Goal: Task Accomplishment & Management: Use online tool/utility

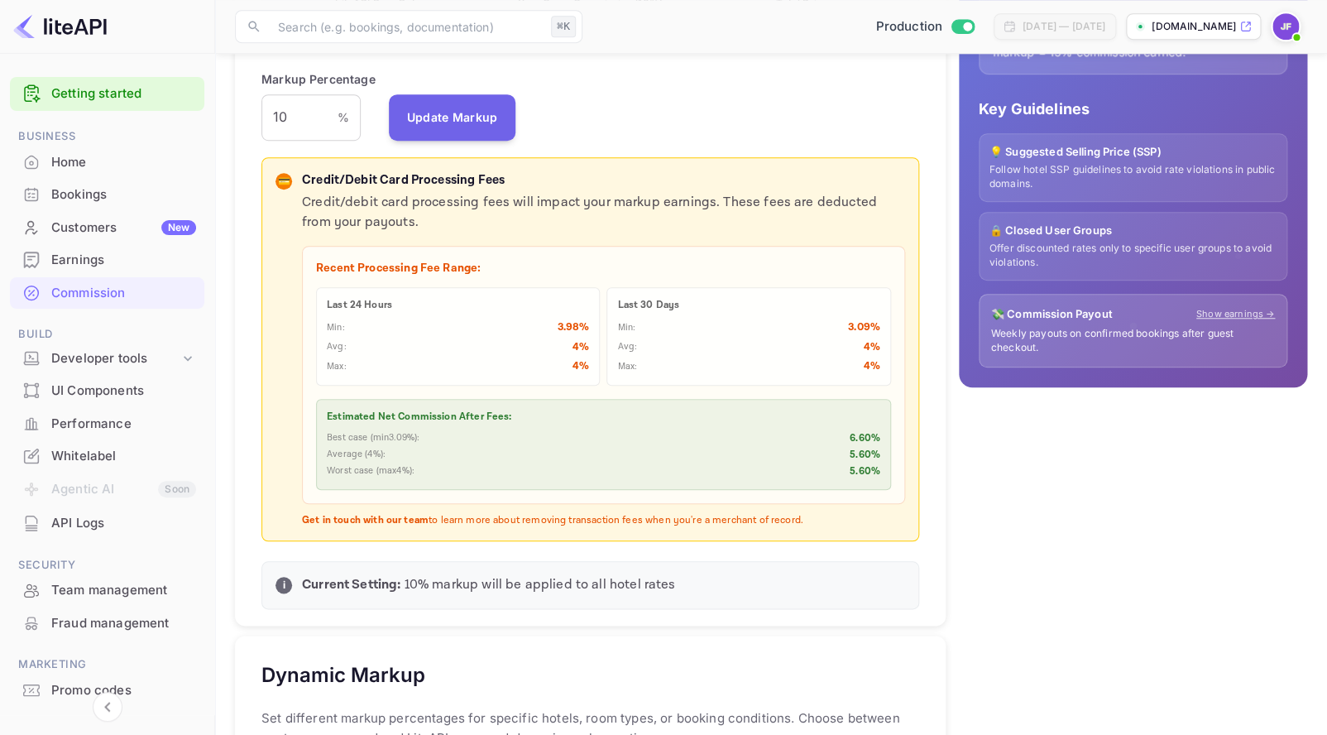
scroll to position [604, 0]
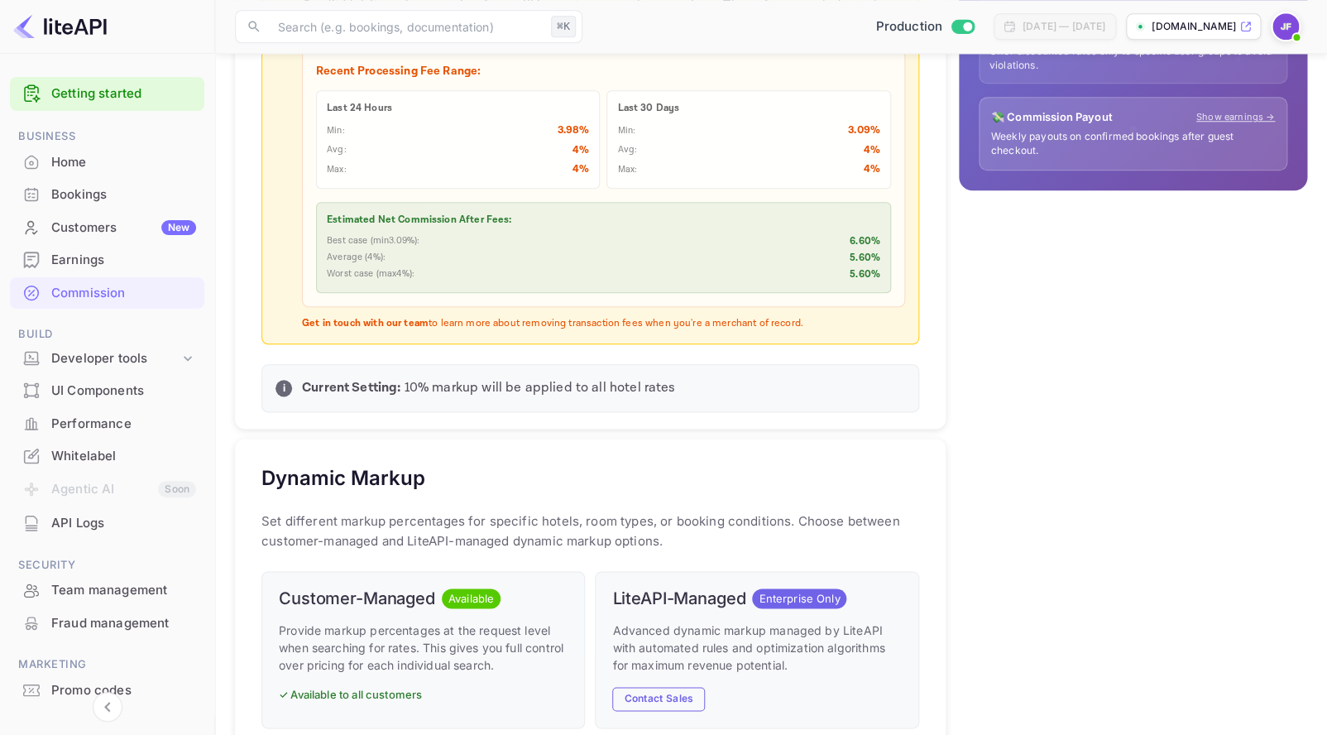
click at [104, 269] on div "Earnings" at bounding box center [123, 260] width 145 height 19
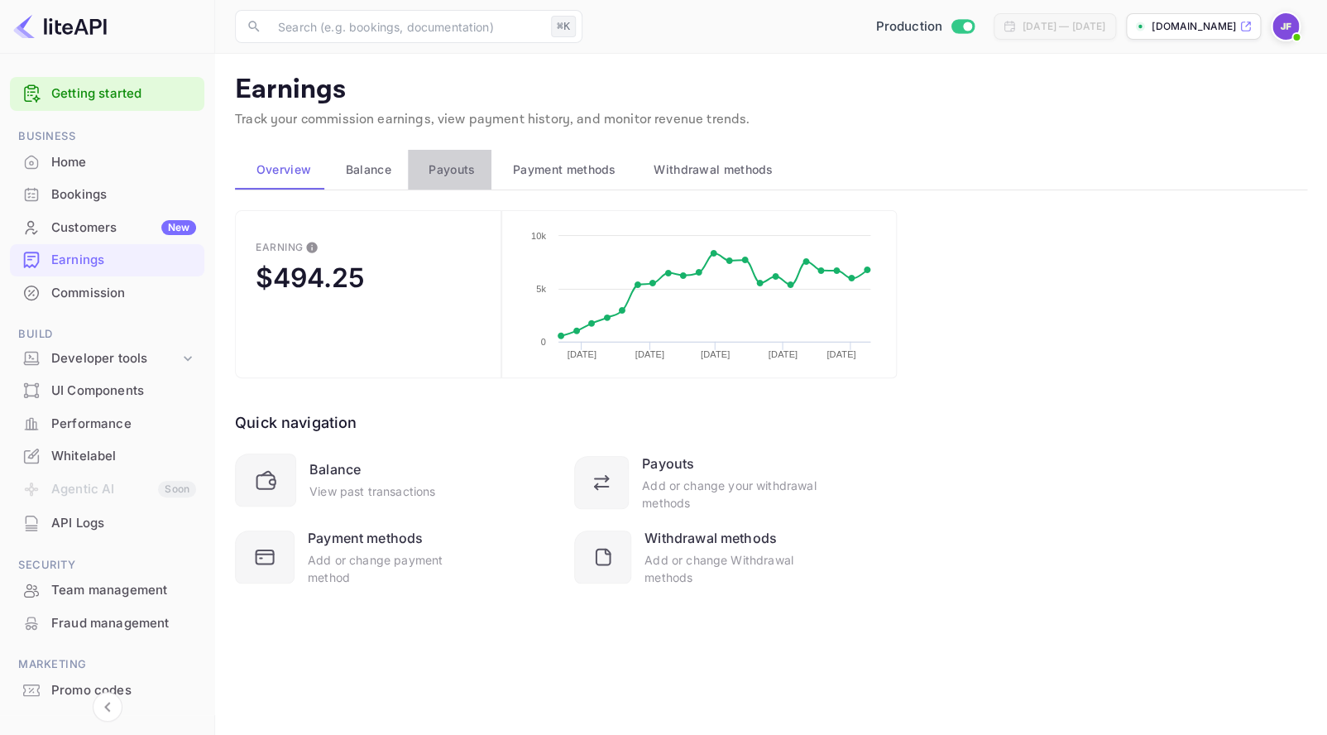
click at [453, 174] on span "Payouts" at bounding box center [452, 170] width 46 height 20
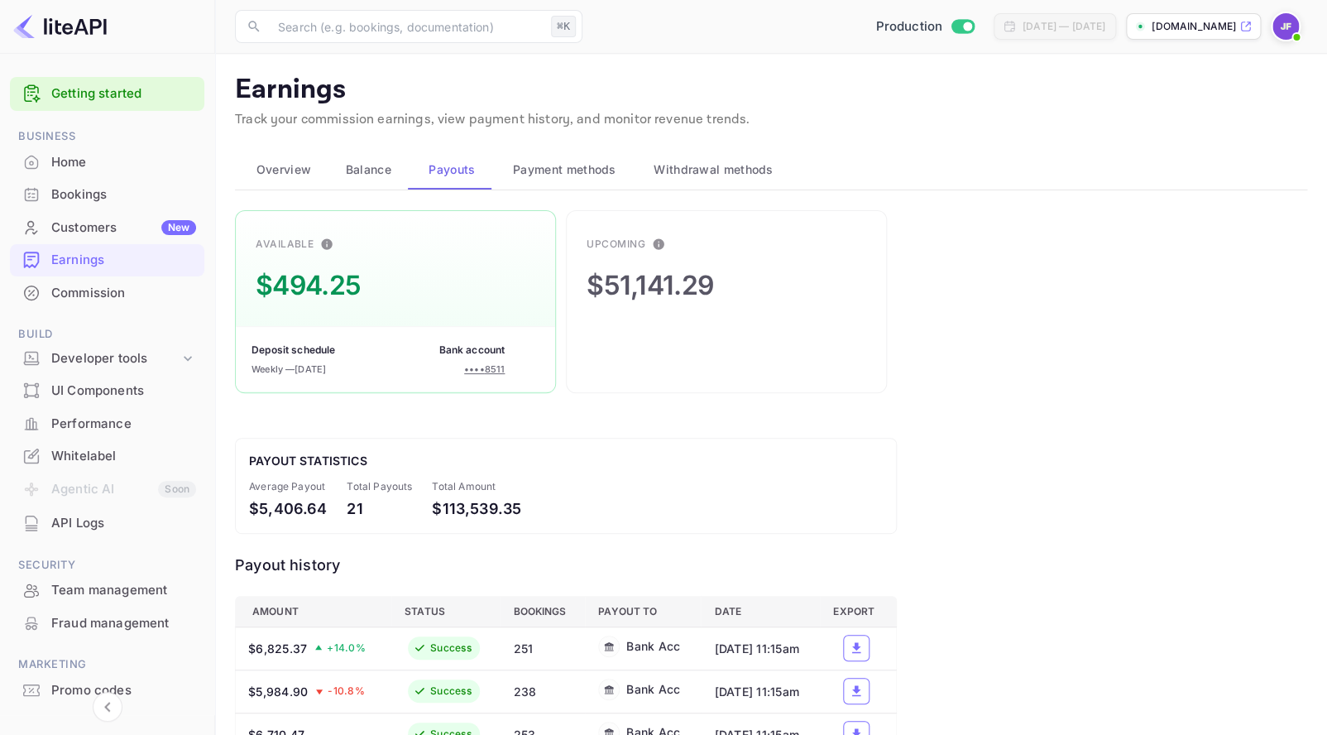
click at [286, 164] on span "Overview" at bounding box center [283, 170] width 55 height 20
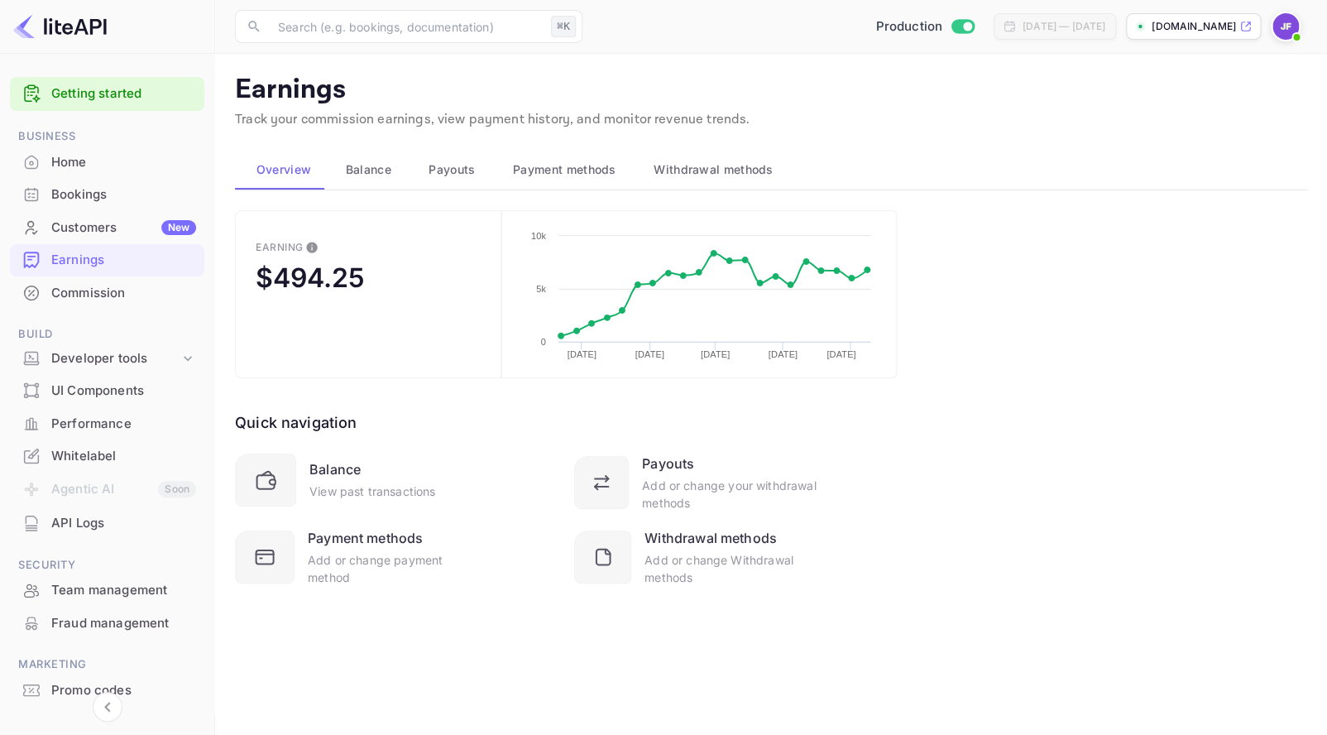
click at [80, 295] on div "Commission" at bounding box center [123, 293] width 145 height 19
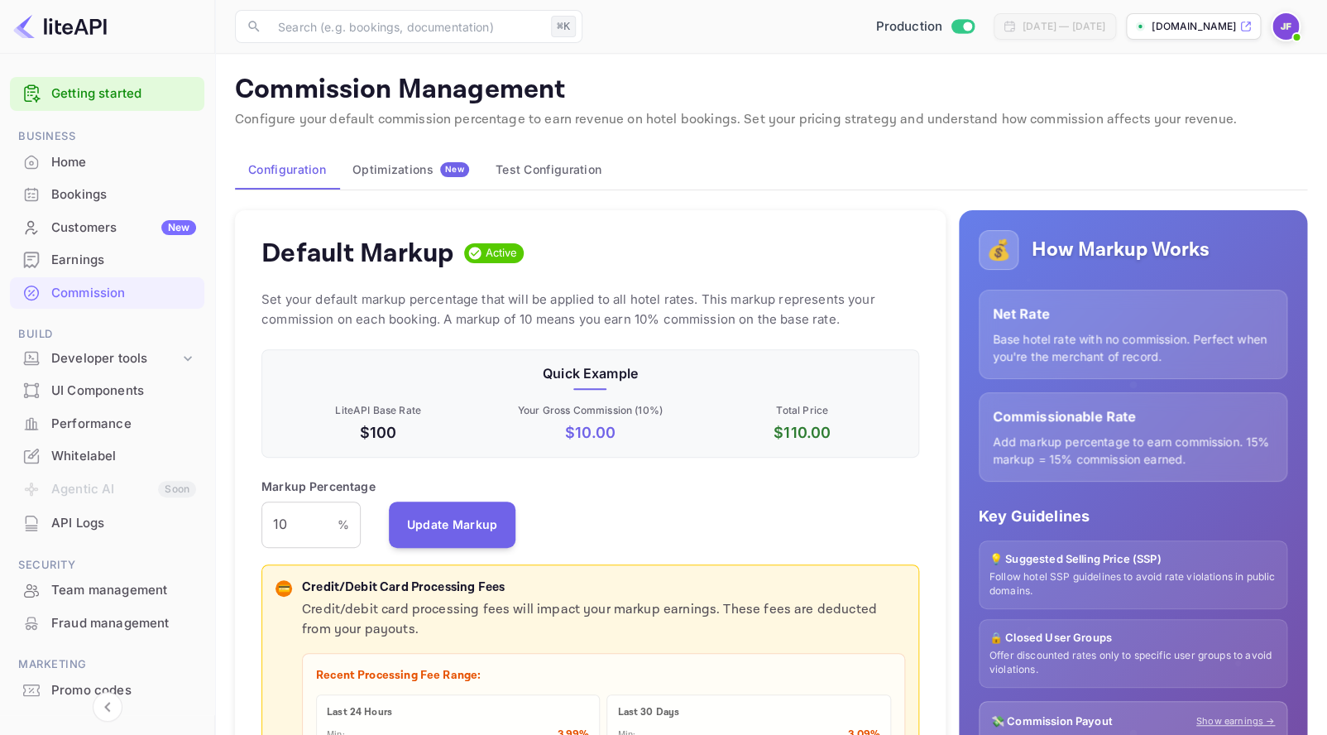
click at [74, 161] on div "Home" at bounding box center [123, 162] width 145 height 19
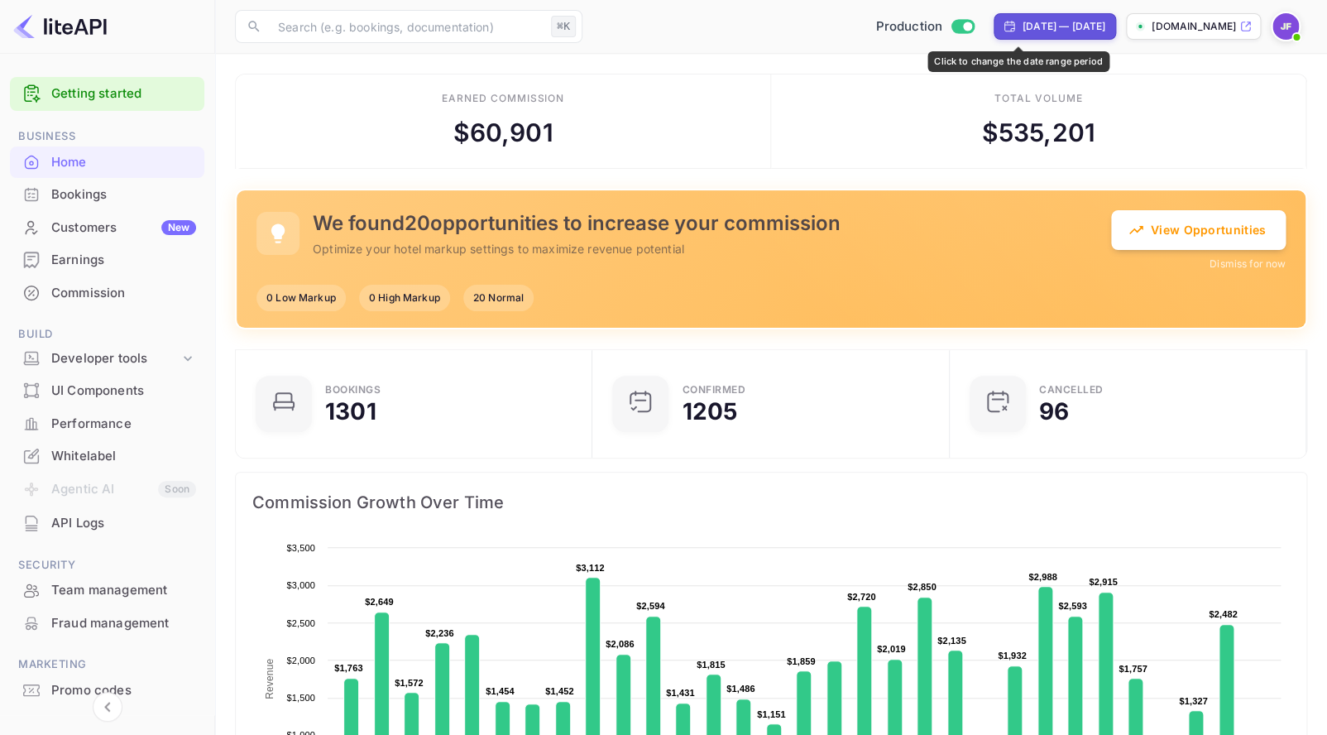
click at [1023, 26] on div "[DATE] — [DATE]" at bounding box center [1064, 26] width 83 height 15
select select "7"
select select "2025"
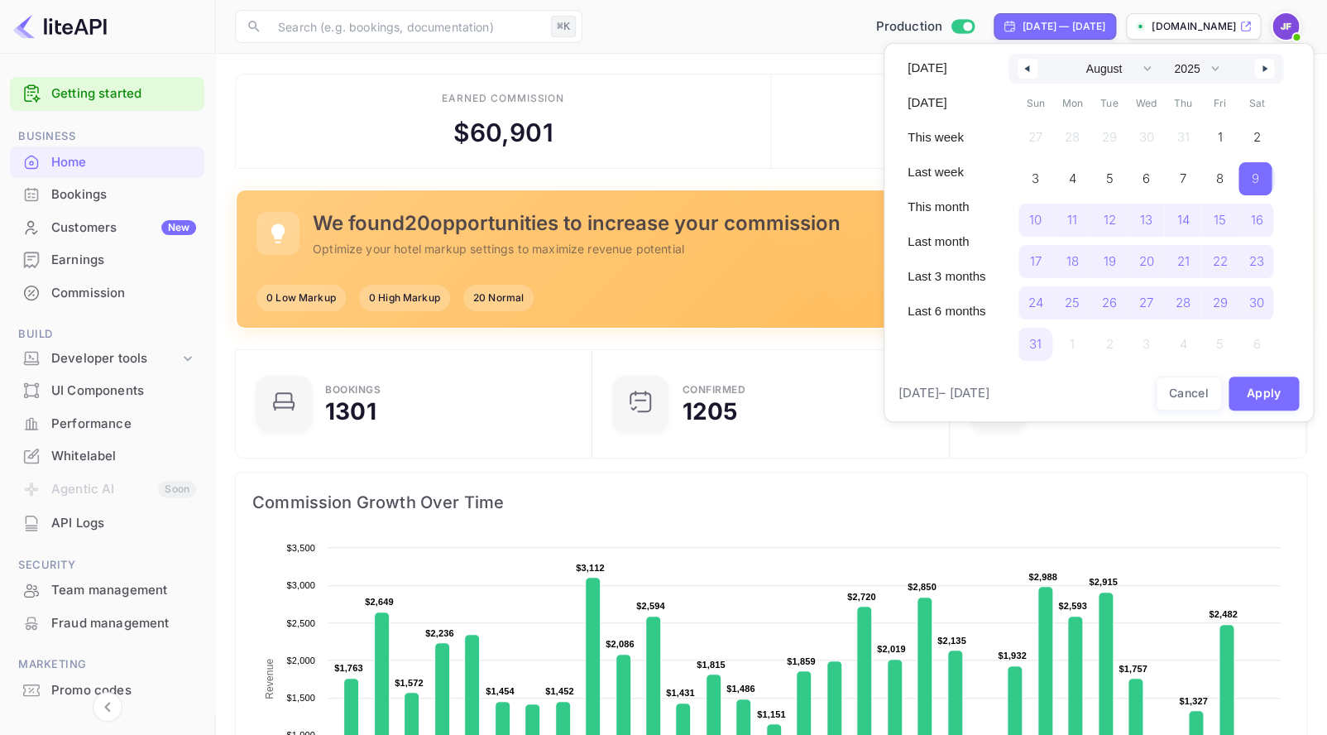
click at [1258, 178] on span "9" at bounding box center [1254, 179] width 7 height 30
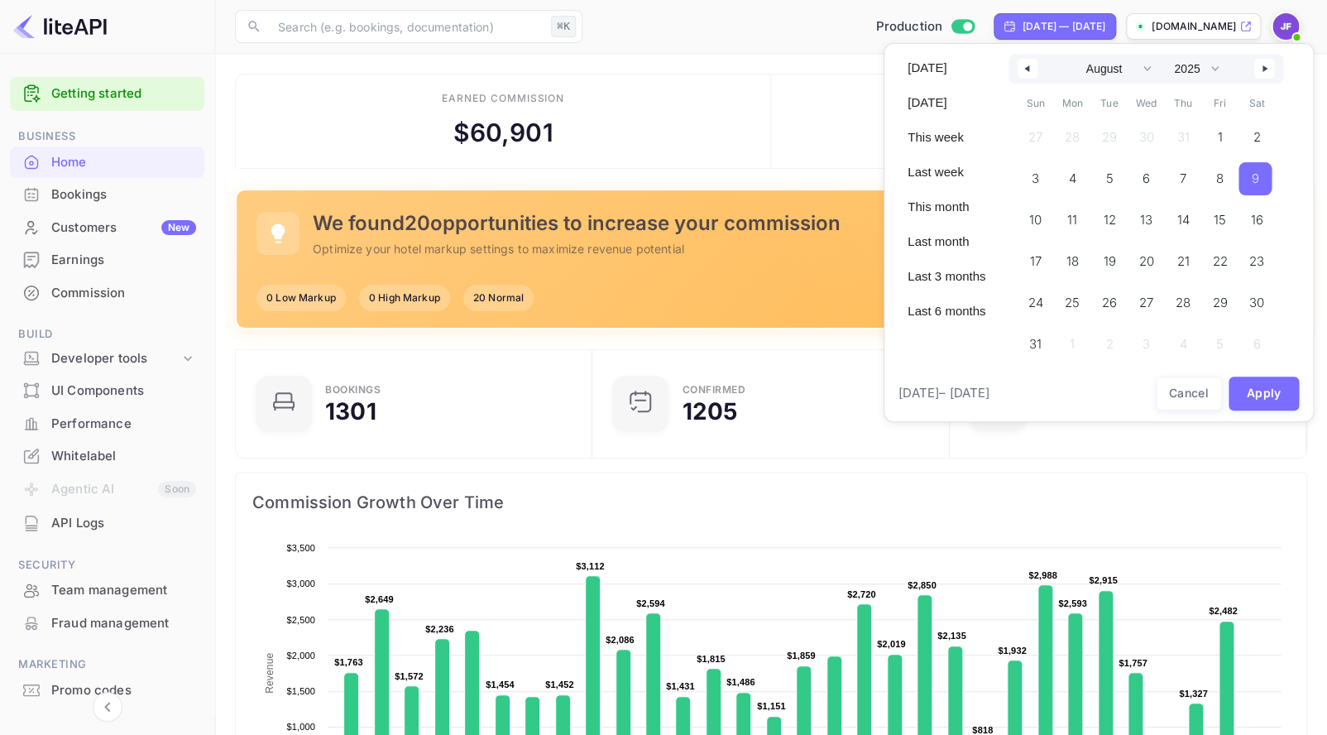
click at [1264, 65] on button "button" at bounding box center [1264, 69] width 20 height 20
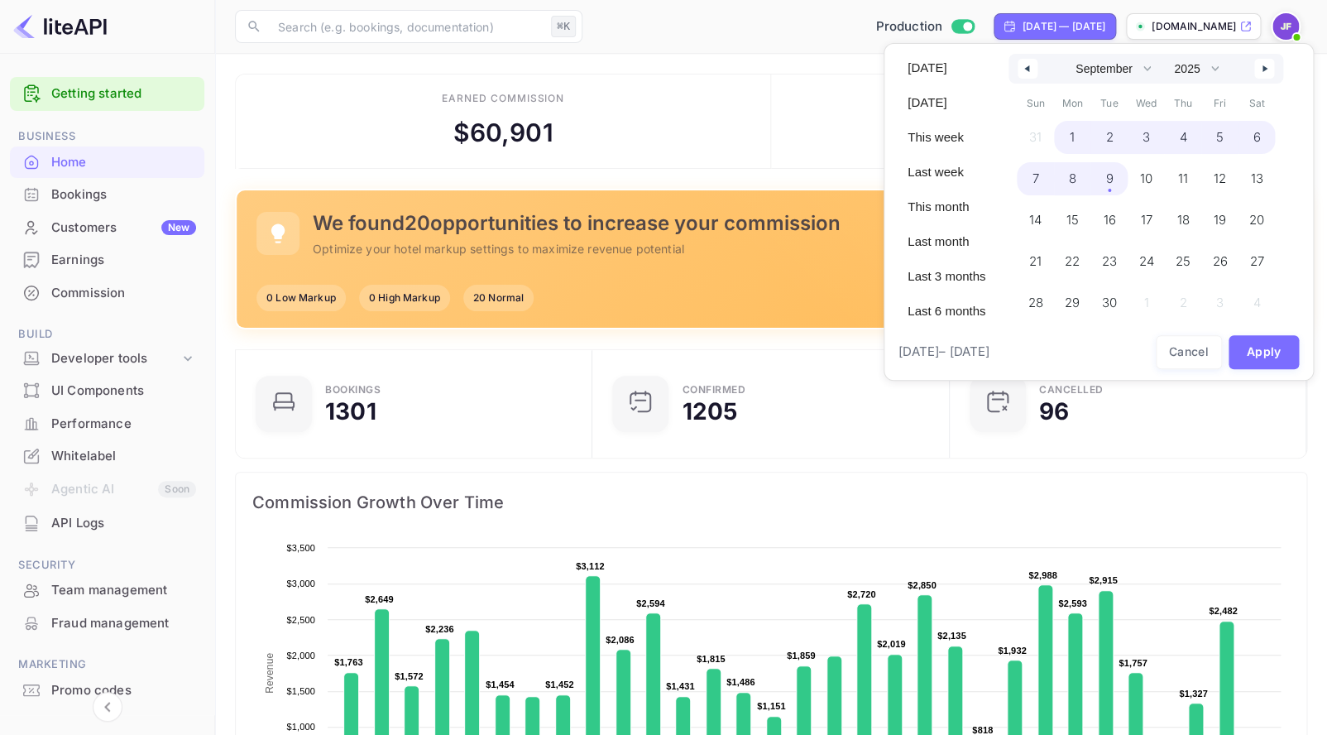
drag, startPoint x: 1110, startPoint y: 189, endPoint x: 1166, endPoint y: 240, distance: 75.5
click at [1110, 189] on span "9" at bounding box center [1108, 178] width 37 height 33
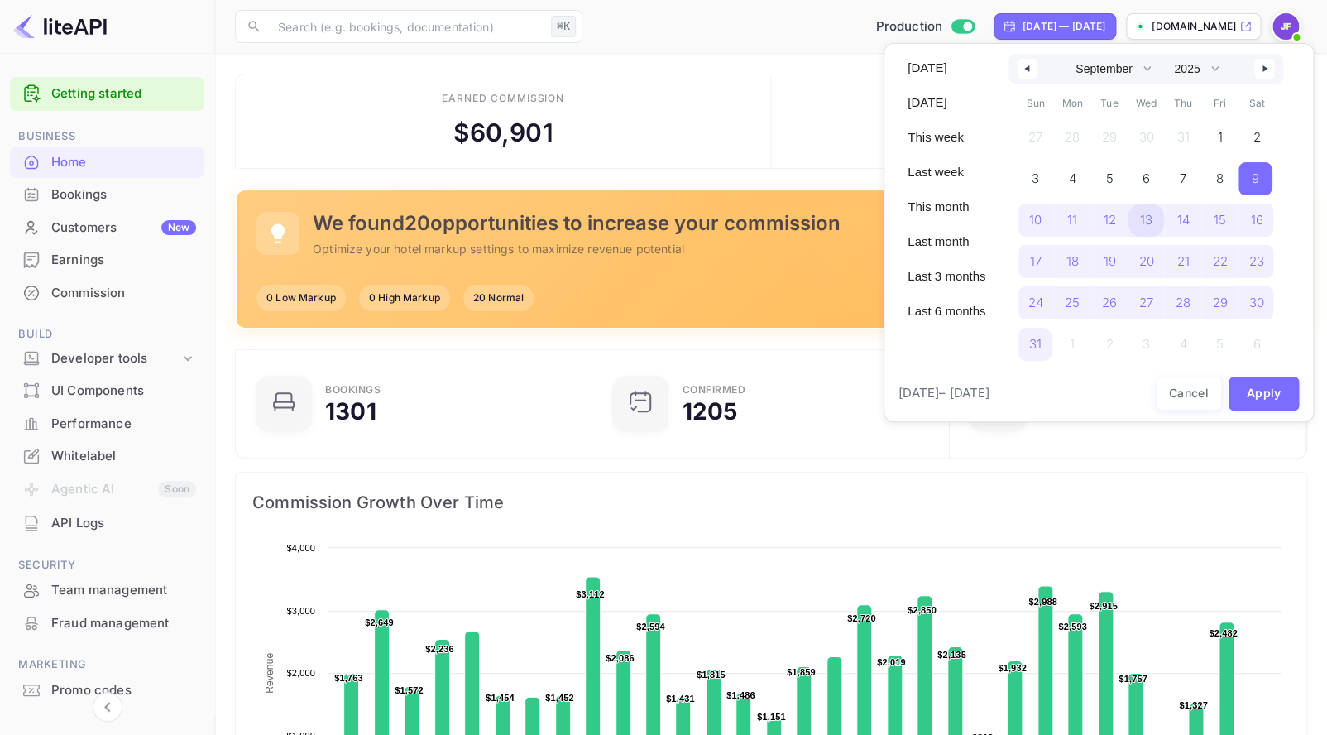
select select "7"
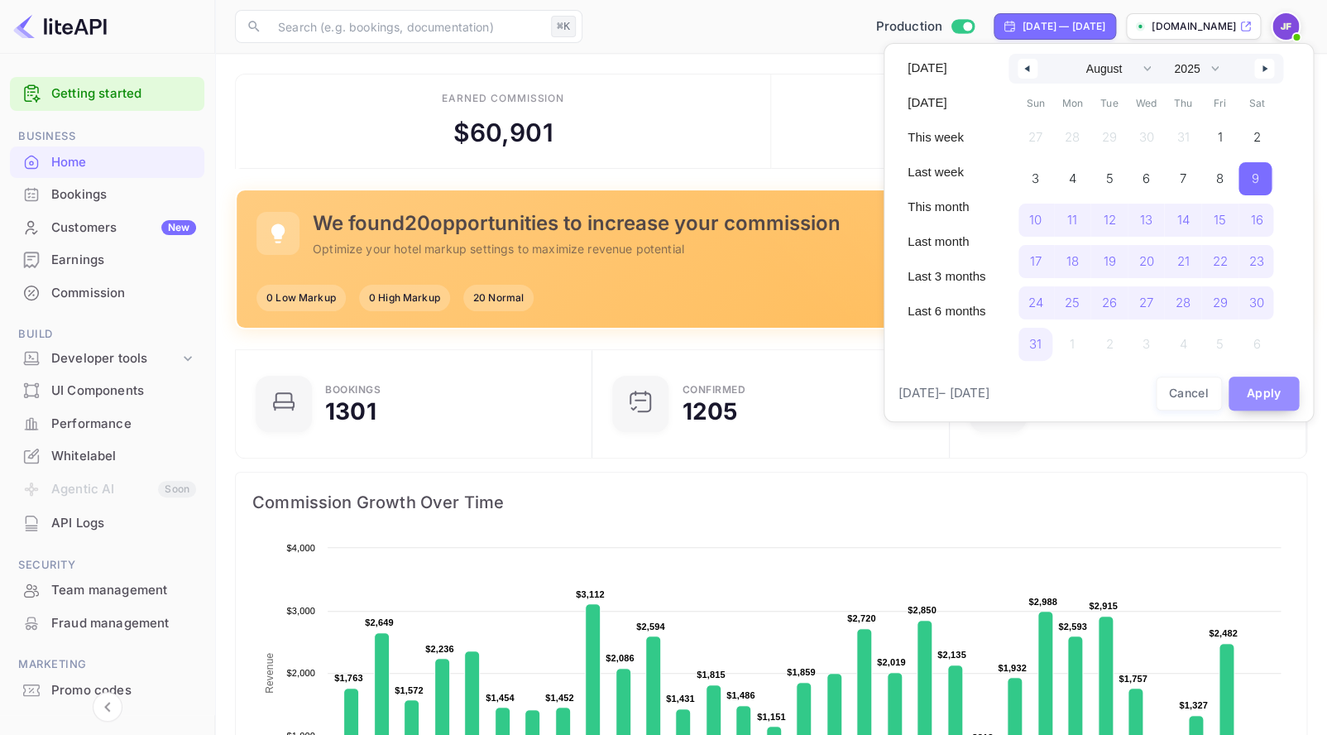
click at [1273, 401] on button "Apply" at bounding box center [1264, 393] width 71 height 34
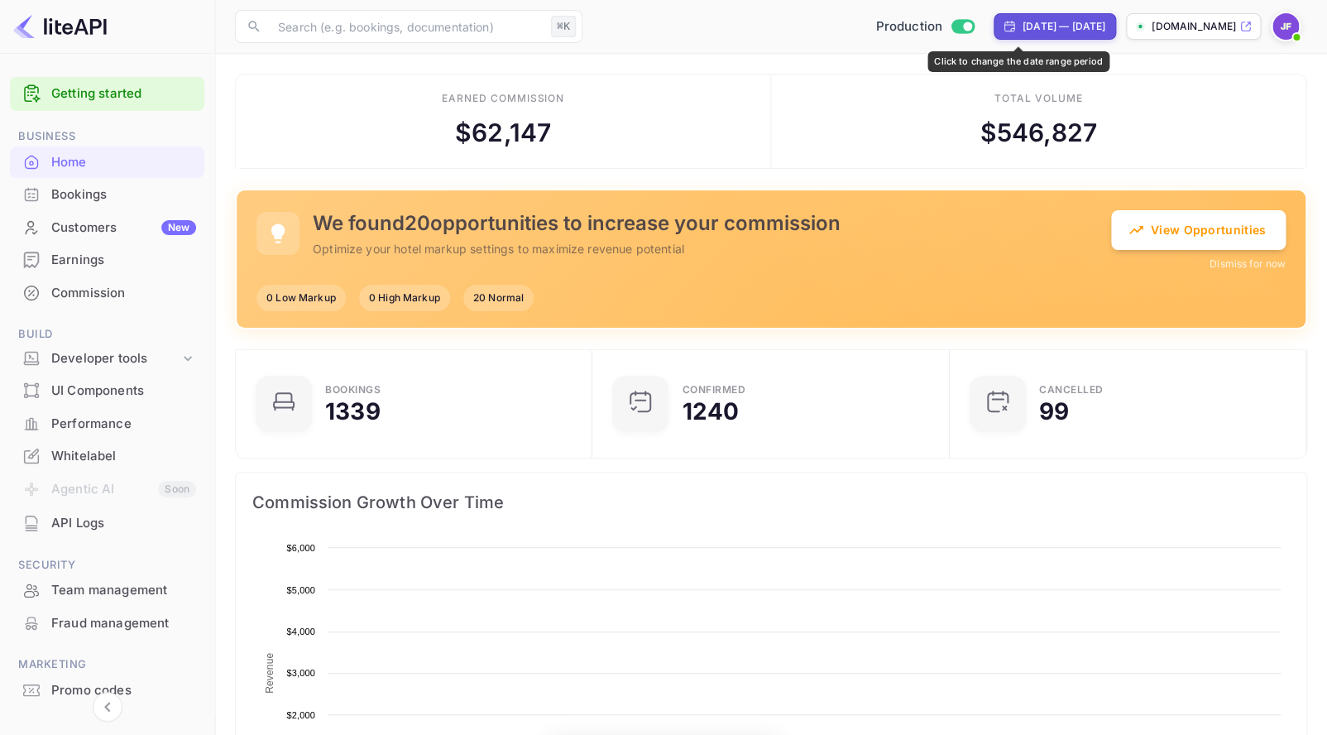
scroll to position [269, 347]
click at [1023, 29] on div "[DATE] — [DATE]" at bounding box center [1064, 26] width 83 height 15
select select "7"
select select "2025"
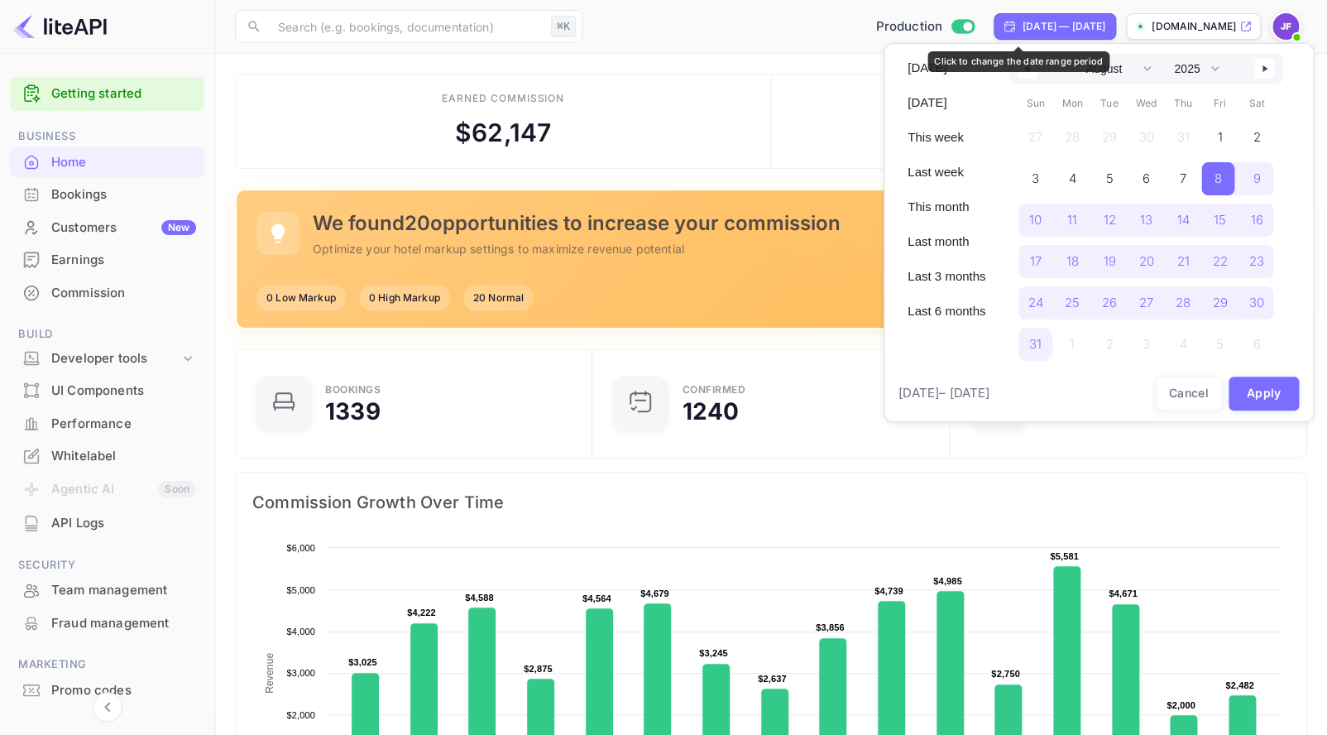
click at [975, 30] on div at bounding box center [663, 367] width 1327 height 735
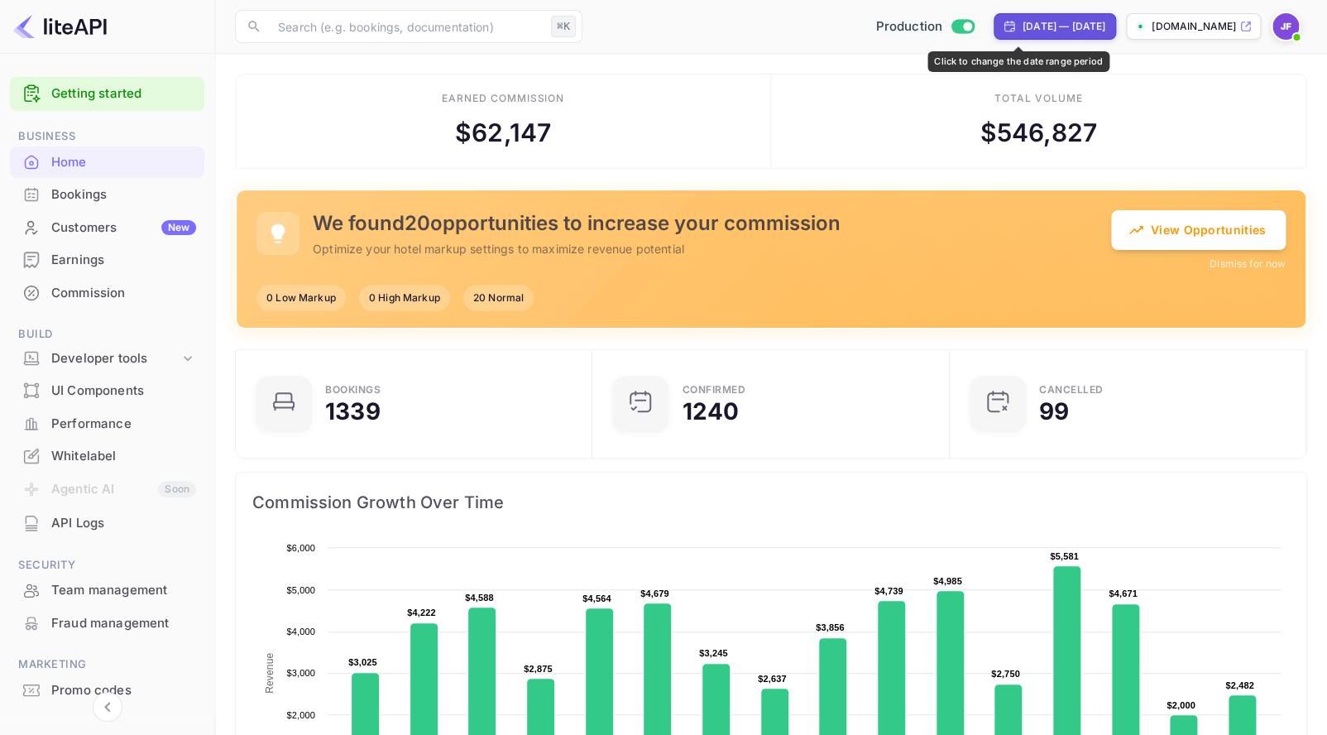
click at [1023, 31] on div "[DATE] — [DATE]" at bounding box center [1064, 26] width 83 height 15
select select "7"
select select "2025"
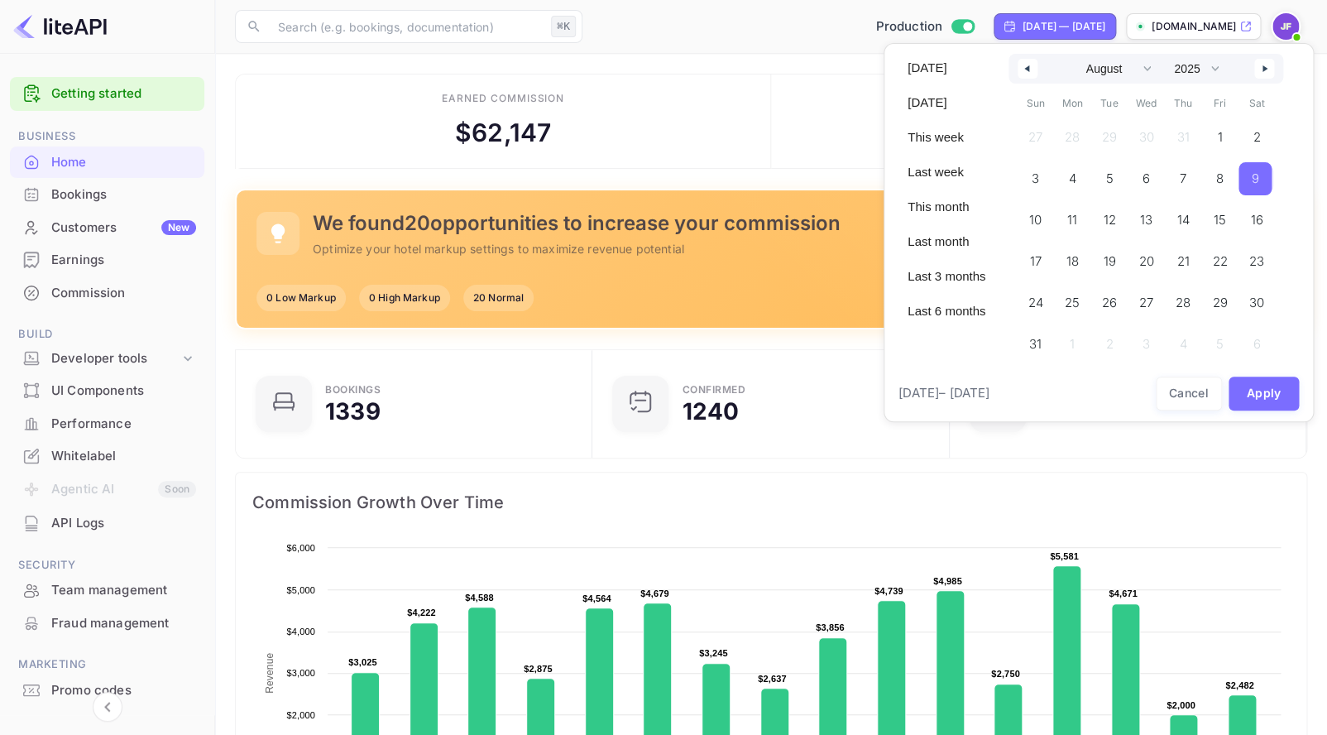
click at [1265, 184] on span "9" at bounding box center [1255, 178] width 33 height 33
click at [1269, 75] on button "button" at bounding box center [1264, 69] width 20 height 20
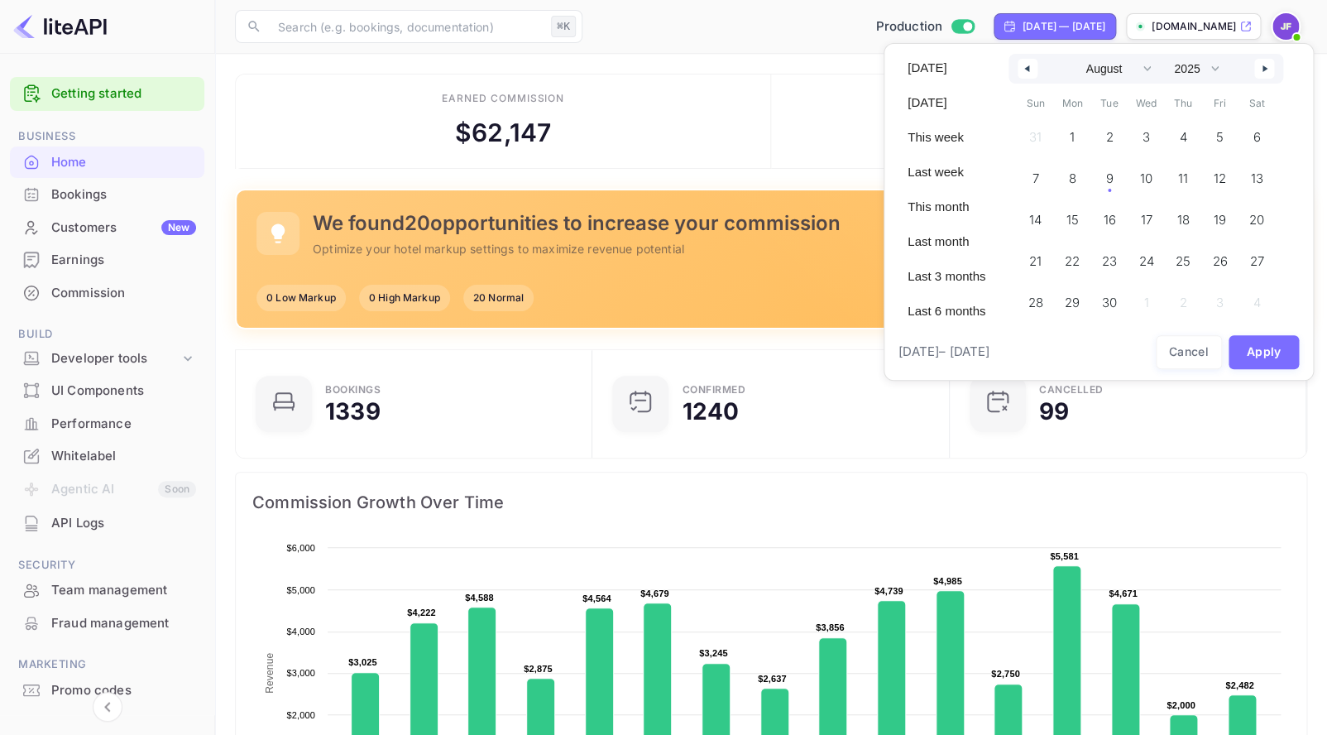
click at [1269, 71] on icon "button" at bounding box center [1267, 68] width 8 height 7
click at [1185, 179] on span "9" at bounding box center [1182, 179] width 7 height 30
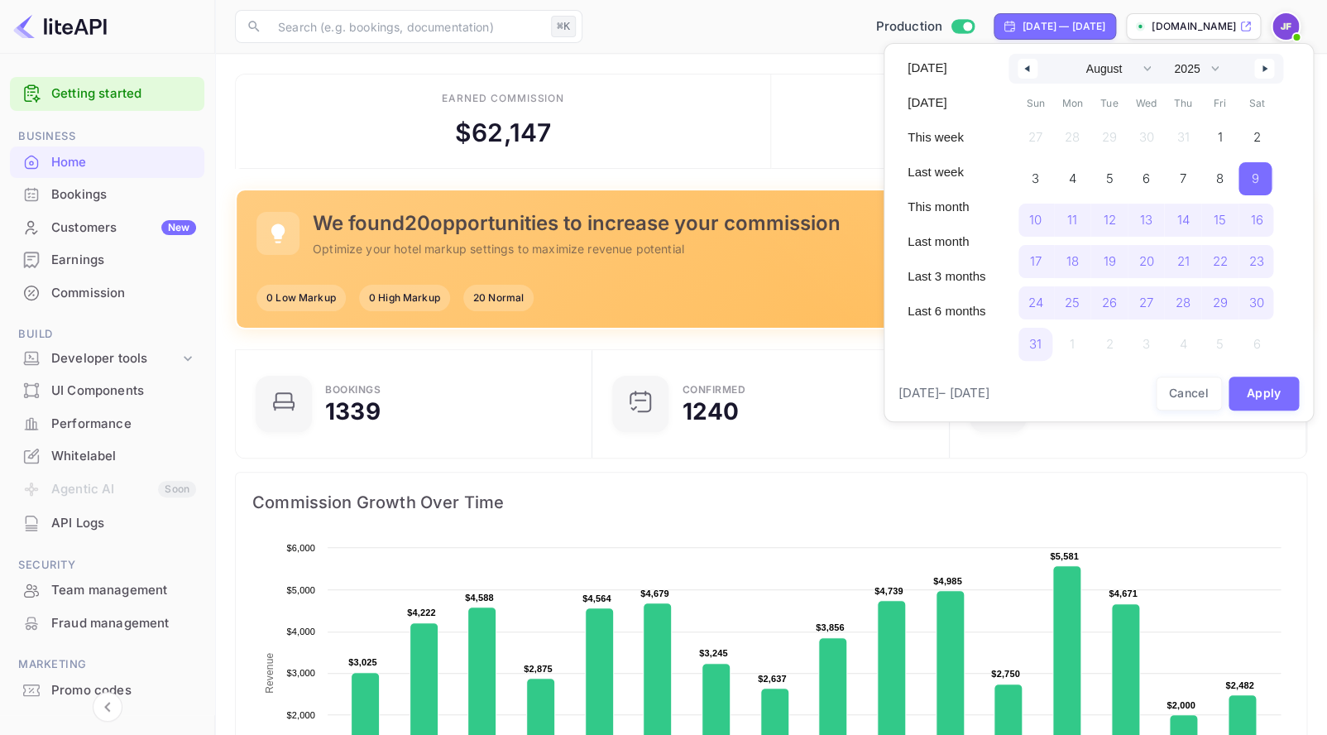
click at [1269, 70] on icon "button" at bounding box center [1267, 68] width 8 height 7
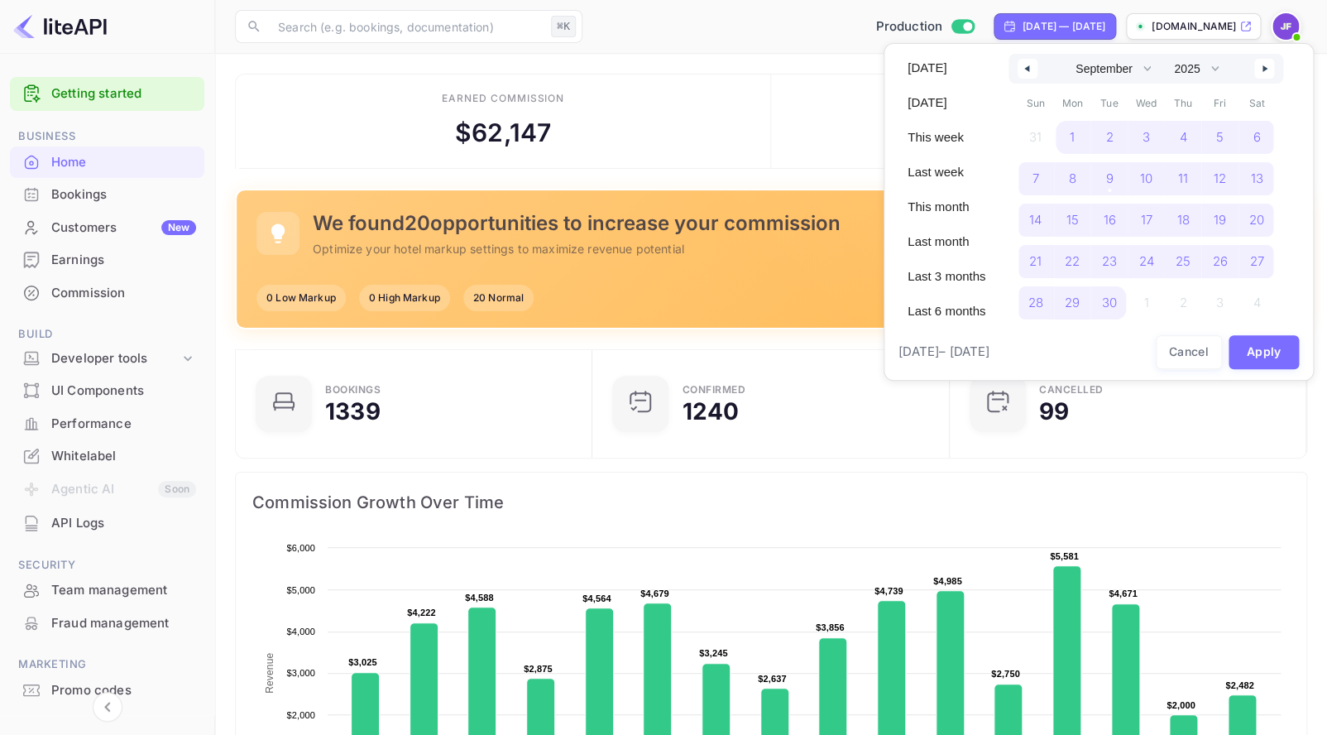
click at [1028, 71] on icon "button" at bounding box center [1025, 68] width 8 height 7
select select "7"
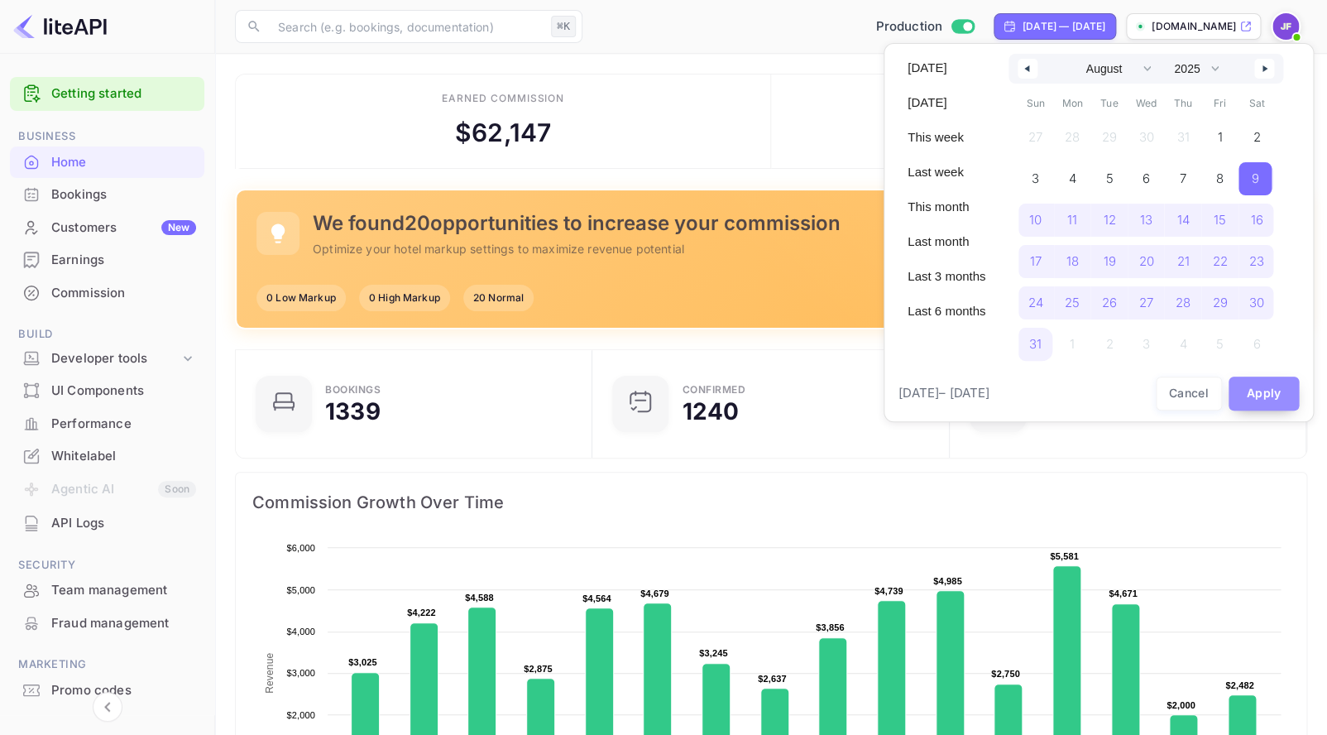
click at [1264, 395] on button "Apply" at bounding box center [1264, 393] width 71 height 34
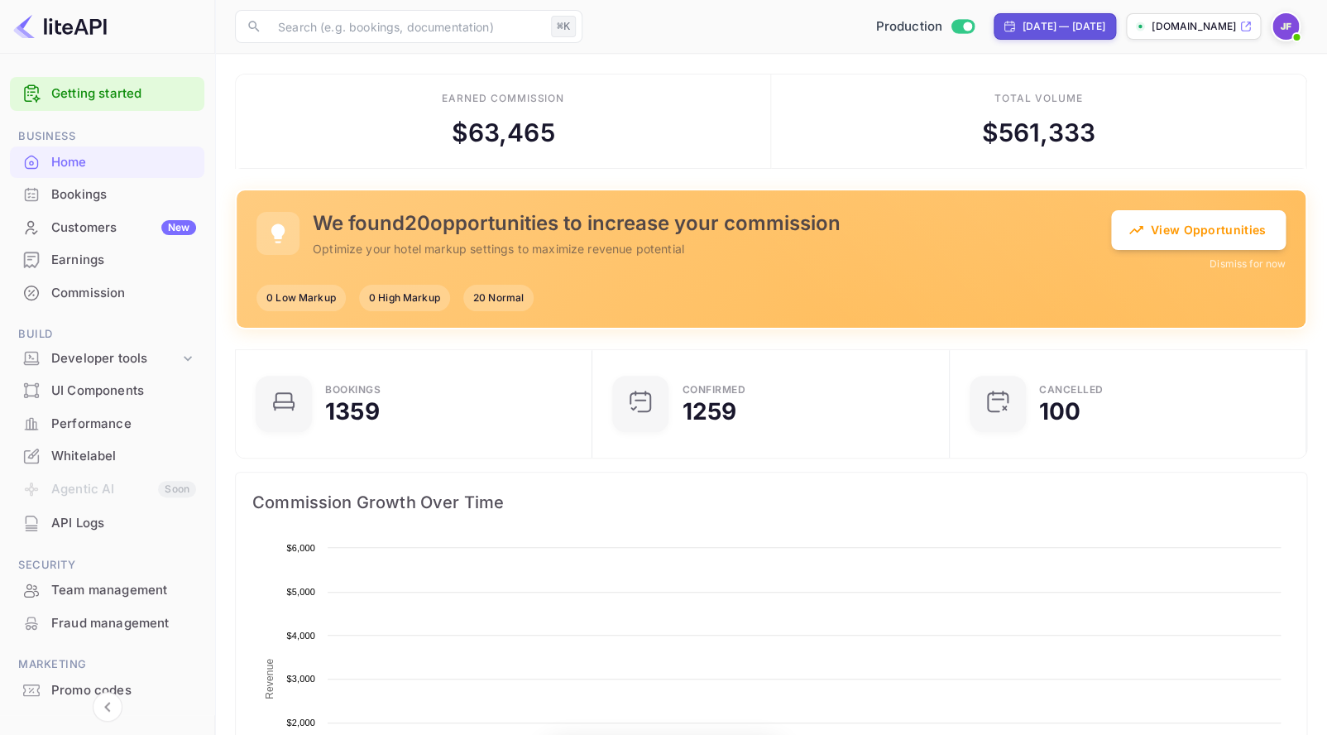
scroll to position [269, 347]
click at [1023, 25] on div "[DATE] — [DATE]" at bounding box center [1064, 26] width 83 height 15
select select "7"
select select "2025"
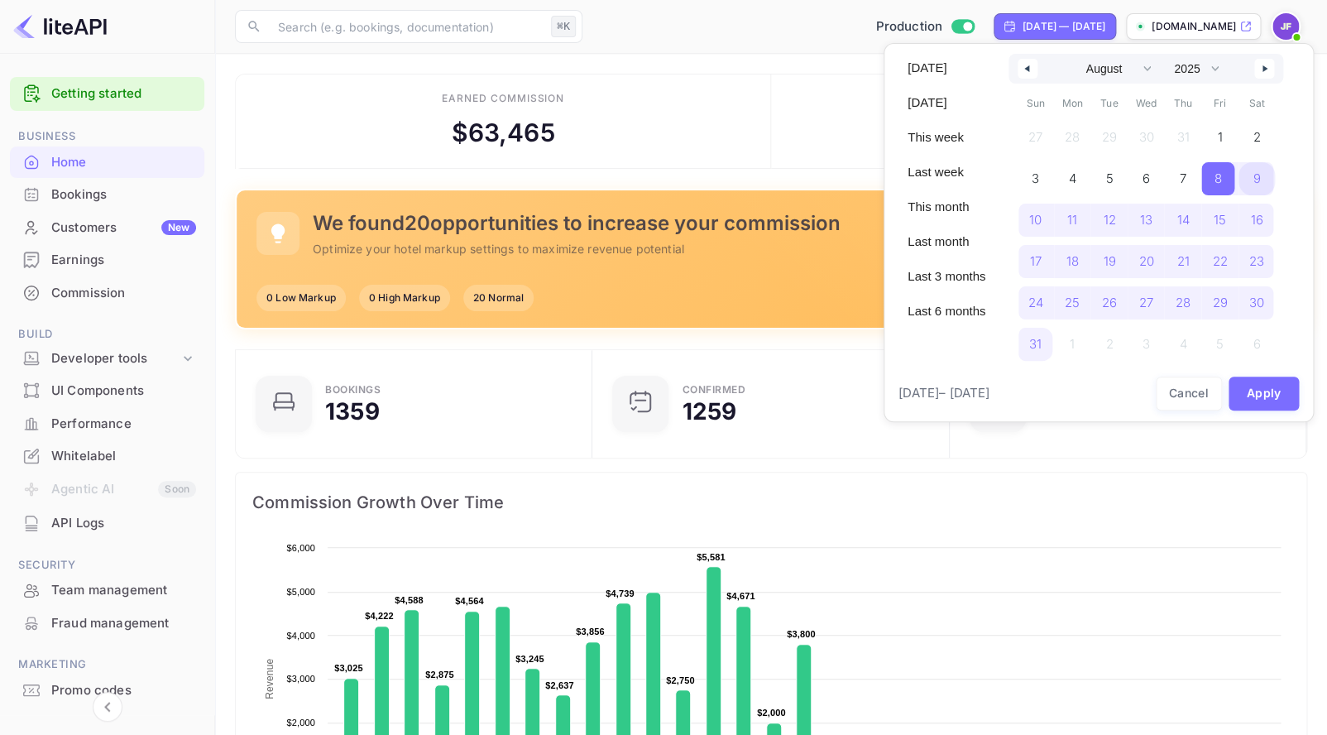
click at [1251, 180] on span "9" at bounding box center [1257, 178] width 37 height 33
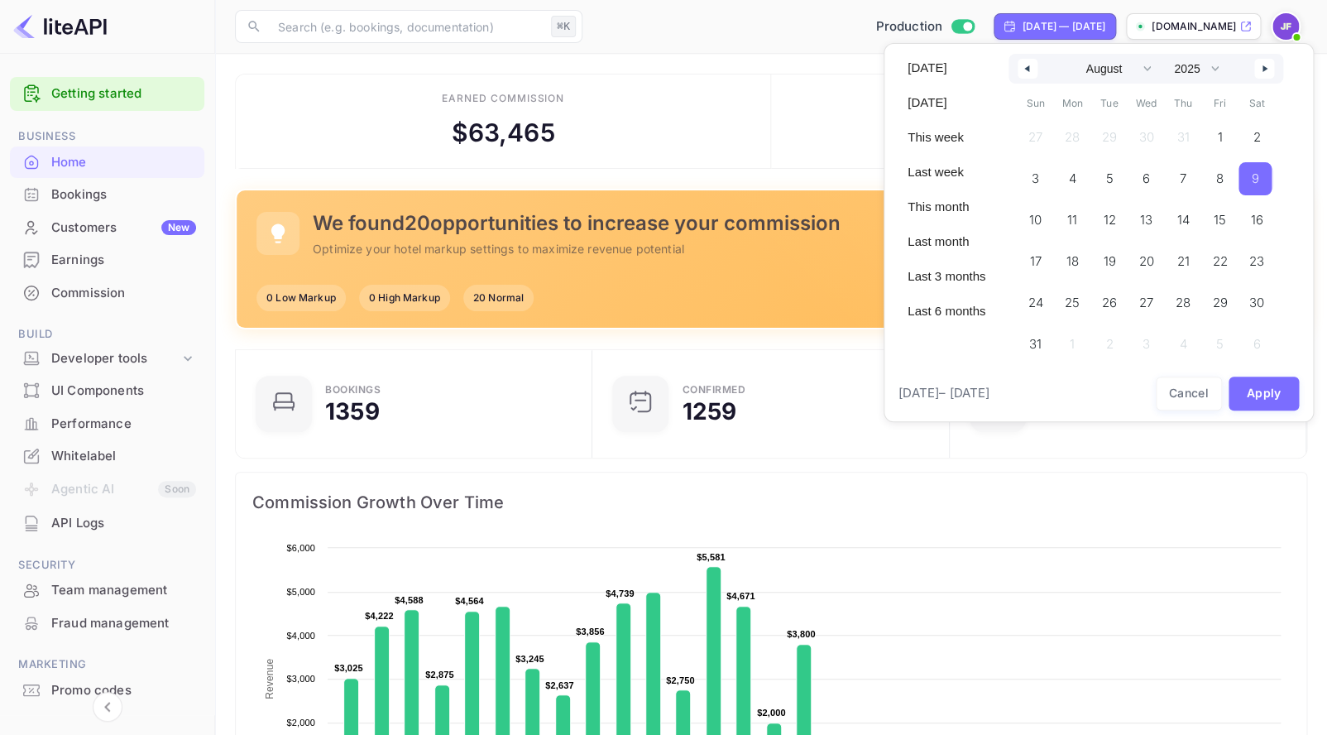
click at [1265, 69] on button "button" at bounding box center [1264, 69] width 20 height 20
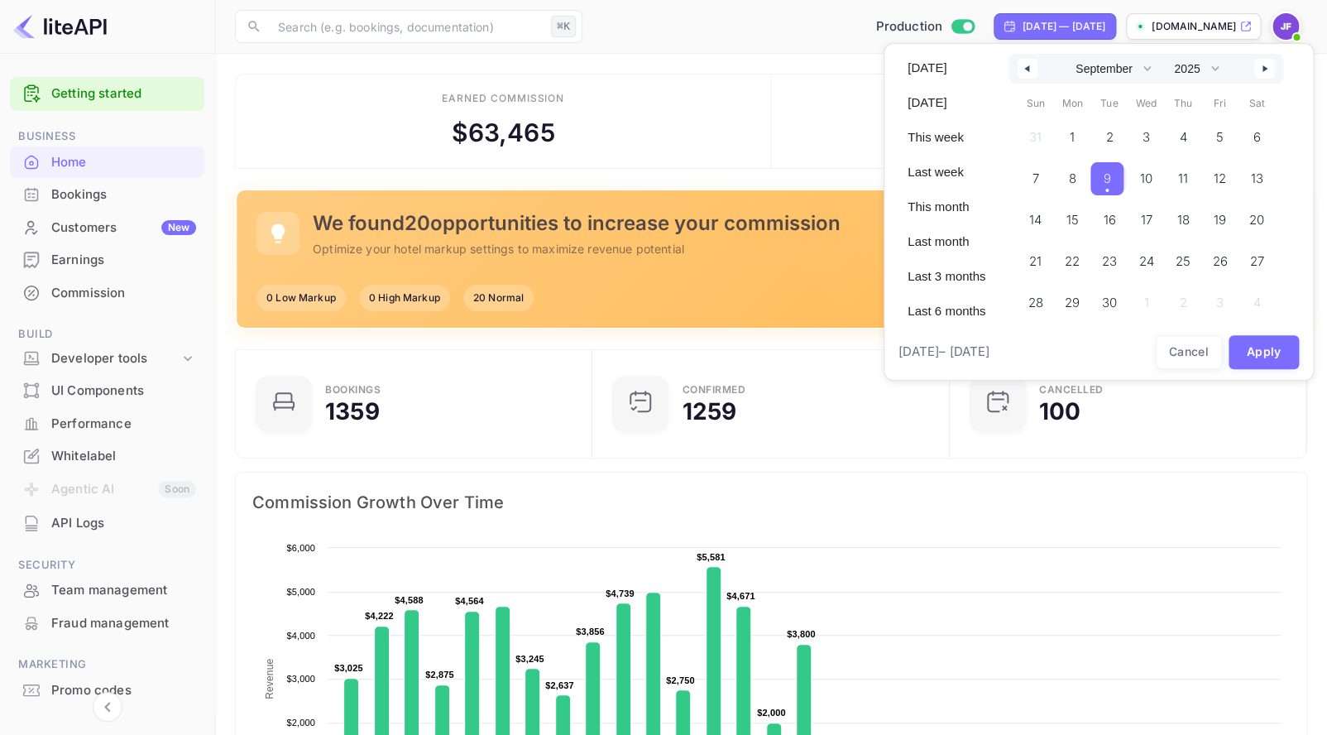
click at [1109, 174] on span "9" at bounding box center [1106, 178] width 33 height 33
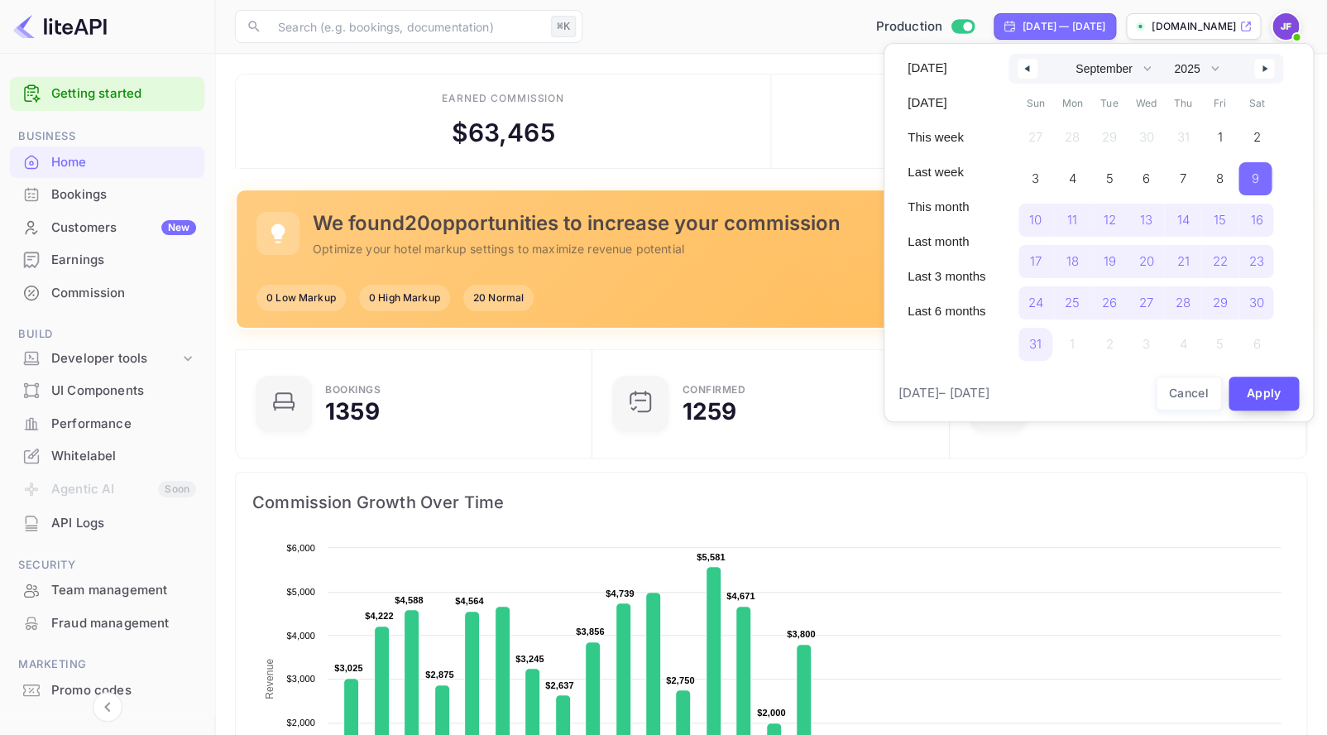
select select "7"
click at [1264, 393] on button "Apply" at bounding box center [1264, 393] width 71 height 34
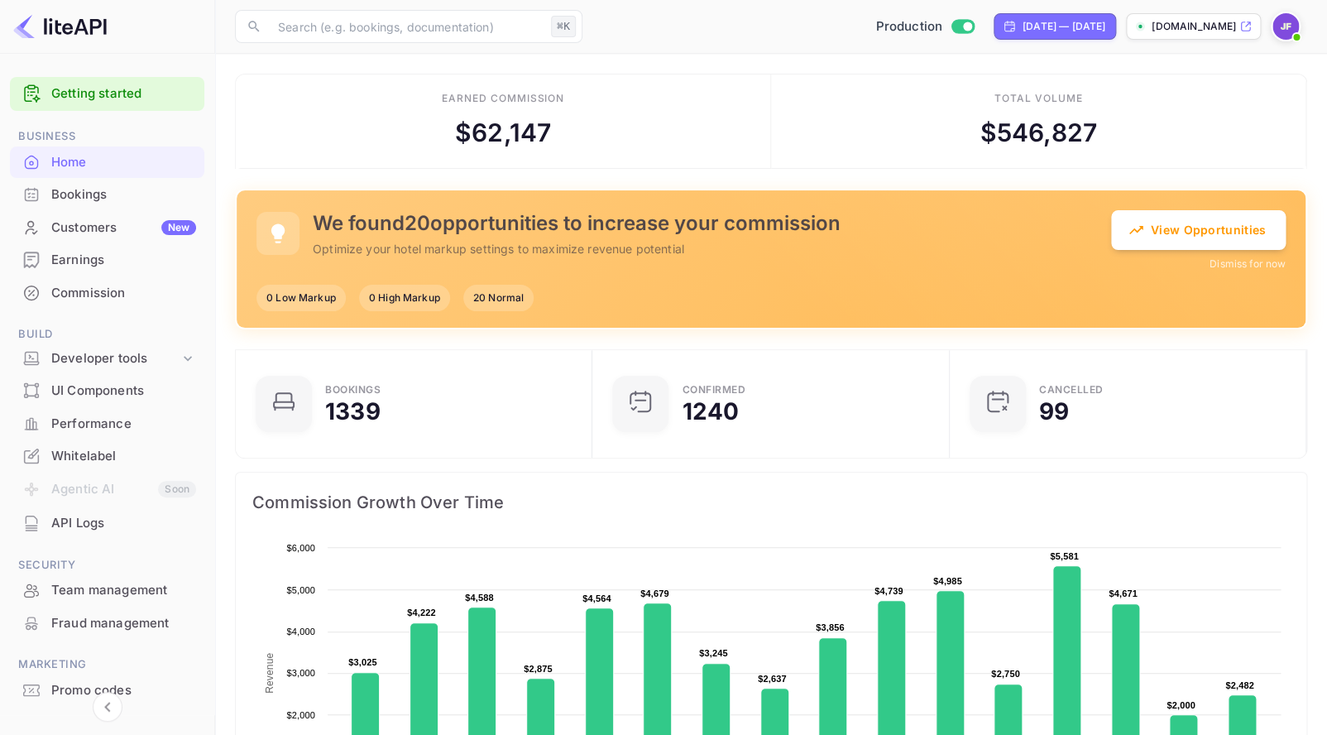
scroll to position [12, 0]
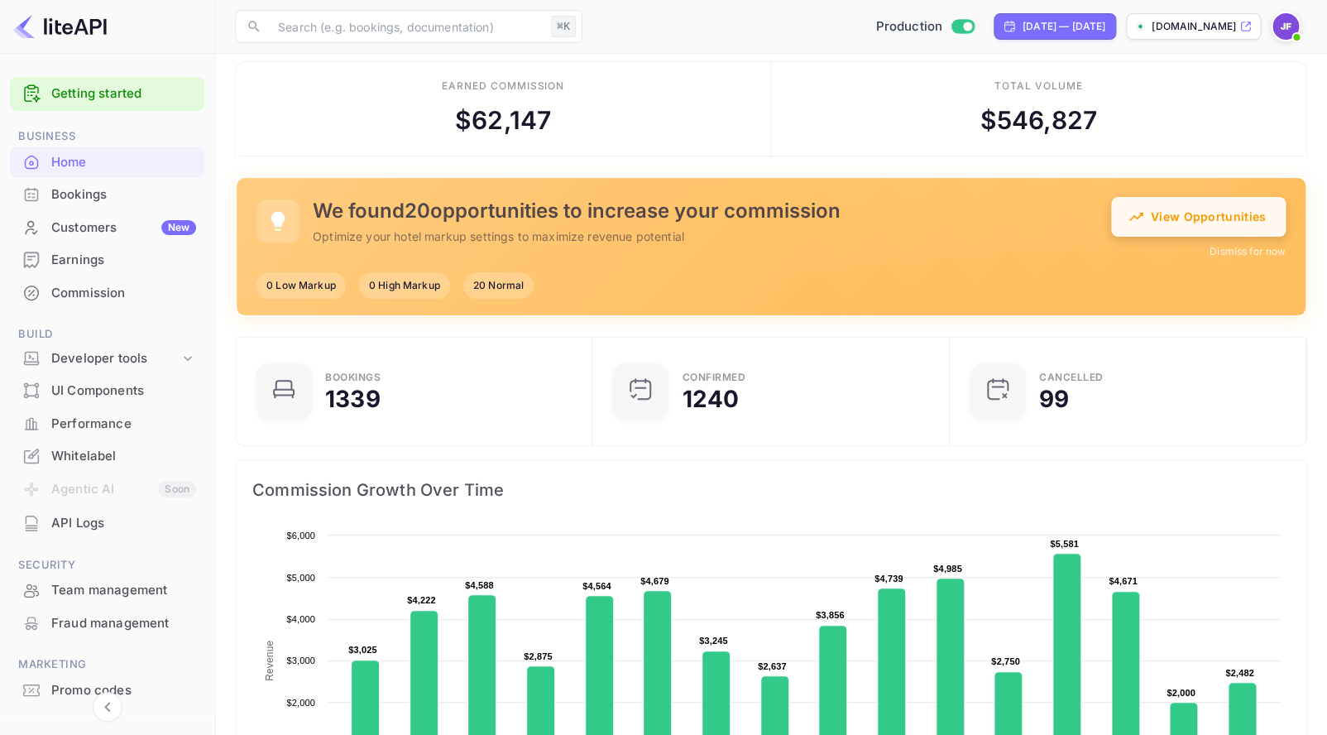
click at [1193, 215] on button "View Opportunities" at bounding box center [1198, 217] width 175 height 40
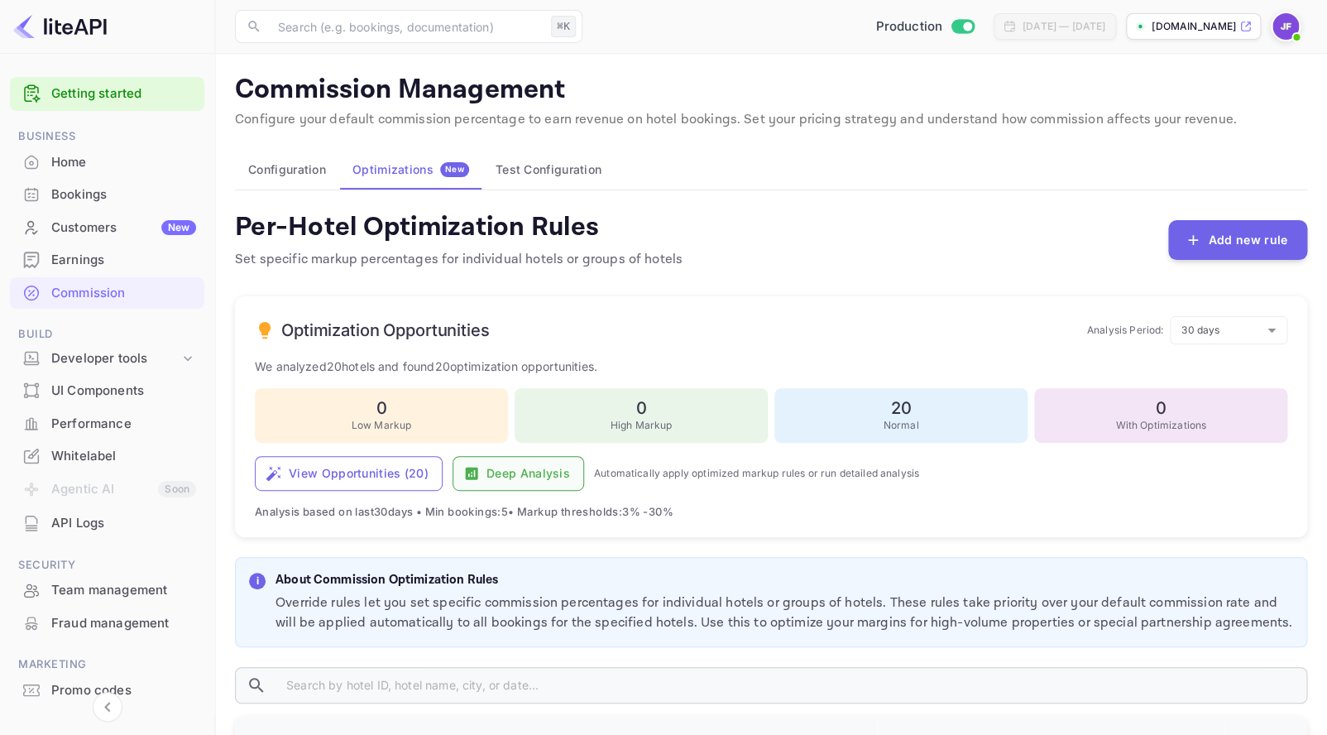
click at [539, 481] on button "Deep Analysis" at bounding box center [519, 473] width 132 height 35
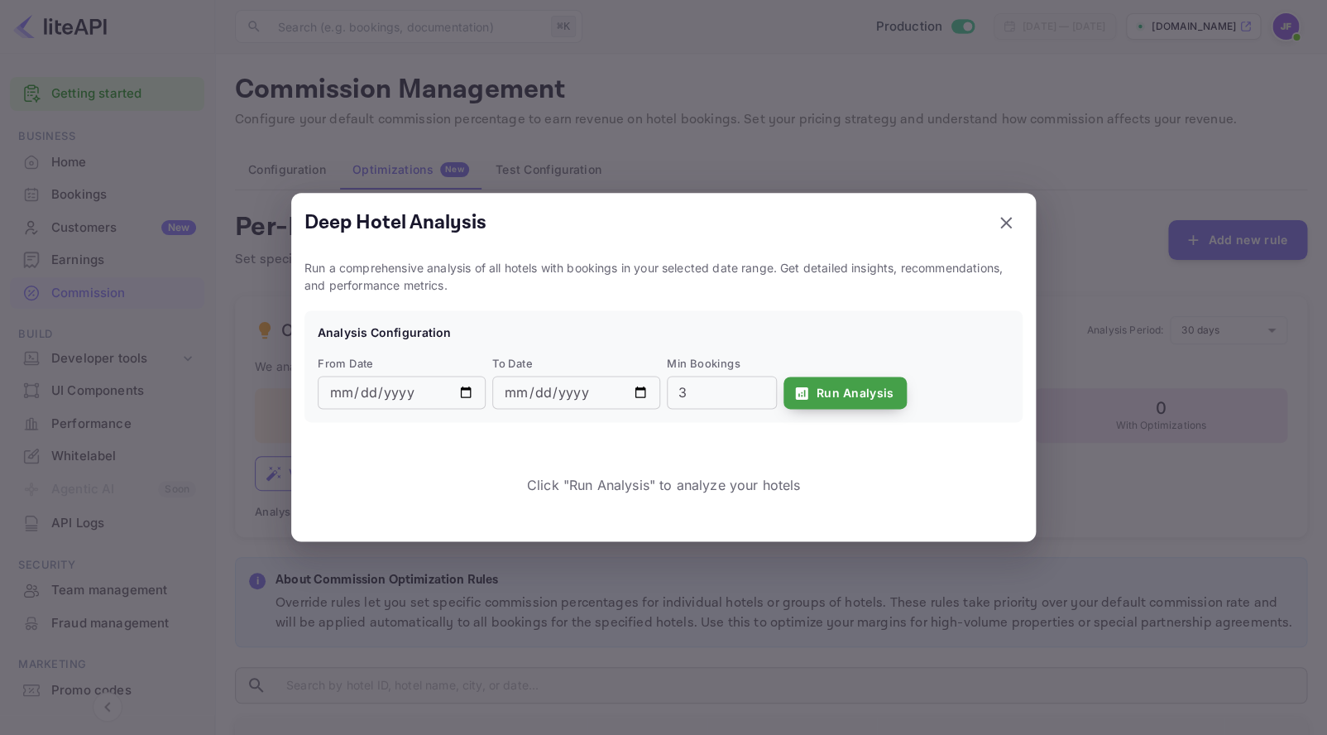
click at [846, 391] on button "Run Analysis" at bounding box center [846, 392] width 124 height 33
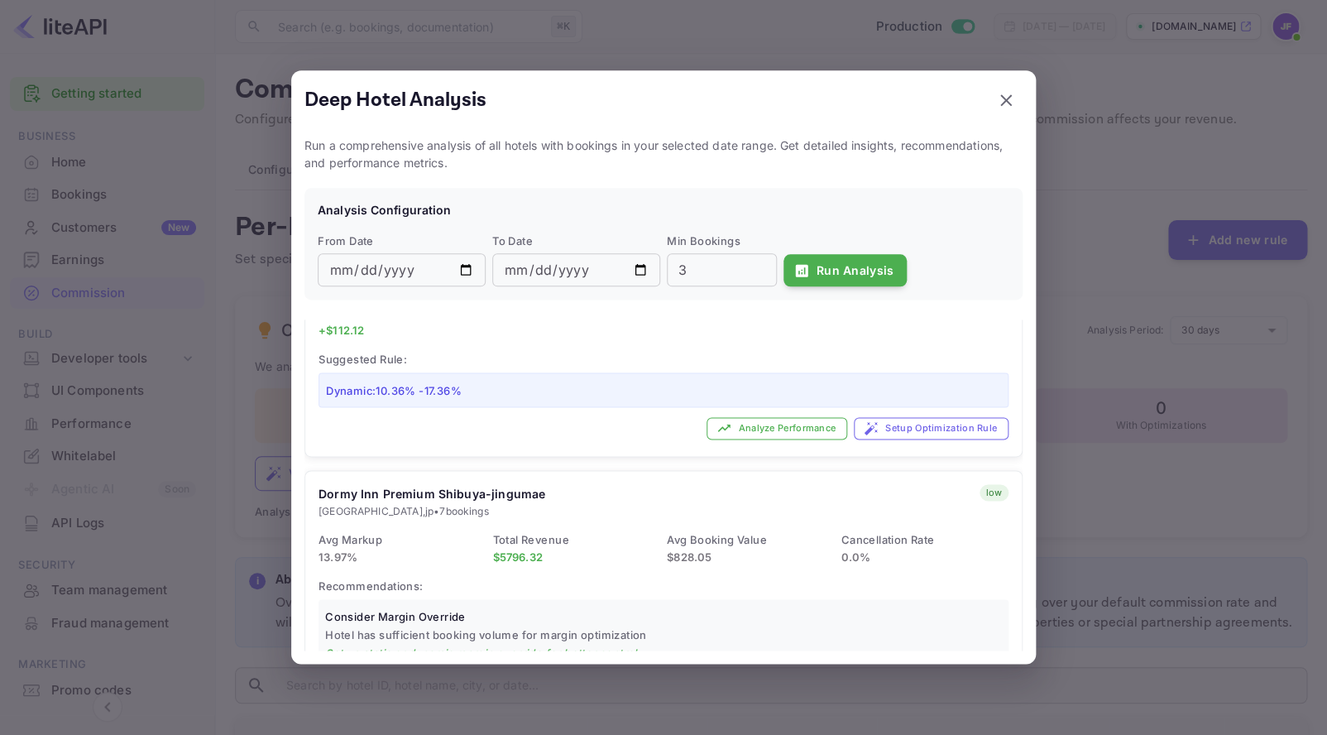
scroll to position [2907, 0]
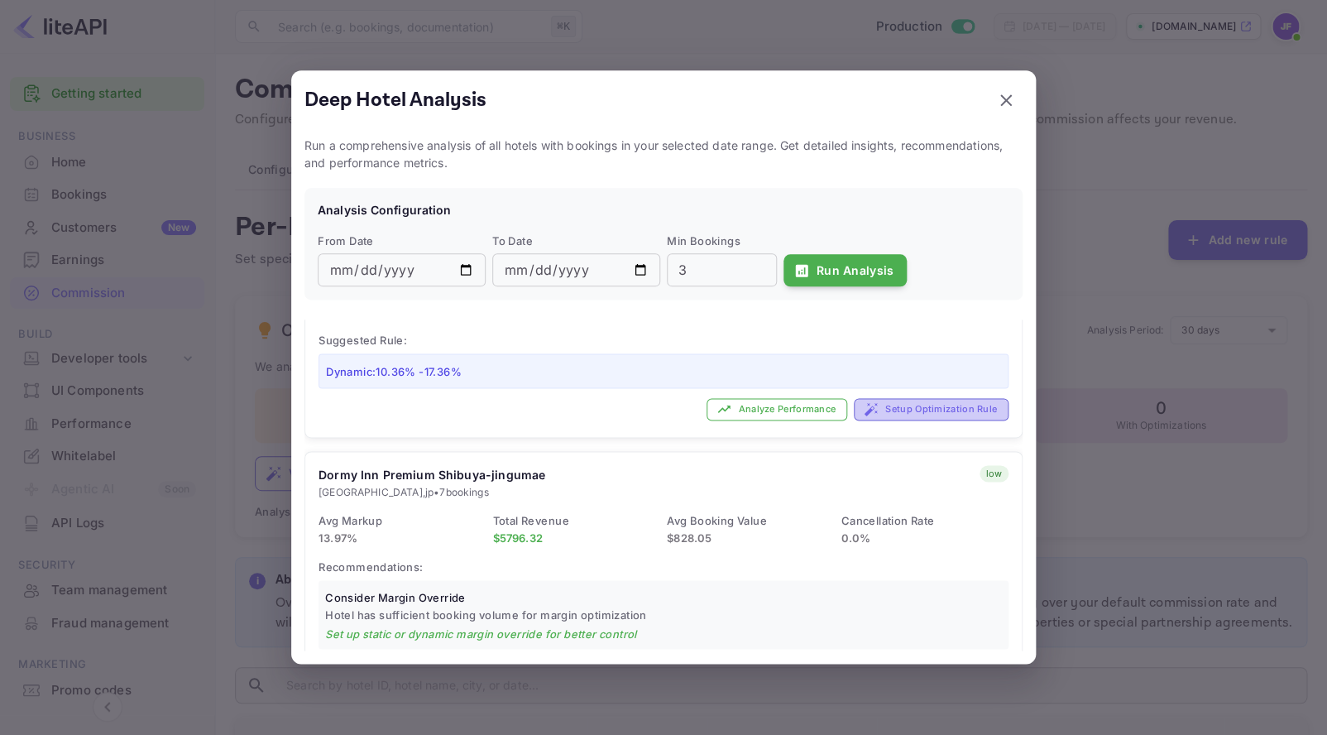
click at [921, 398] on button "Setup Optimization Rule" at bounding box center [931, 409] width 155 height 22
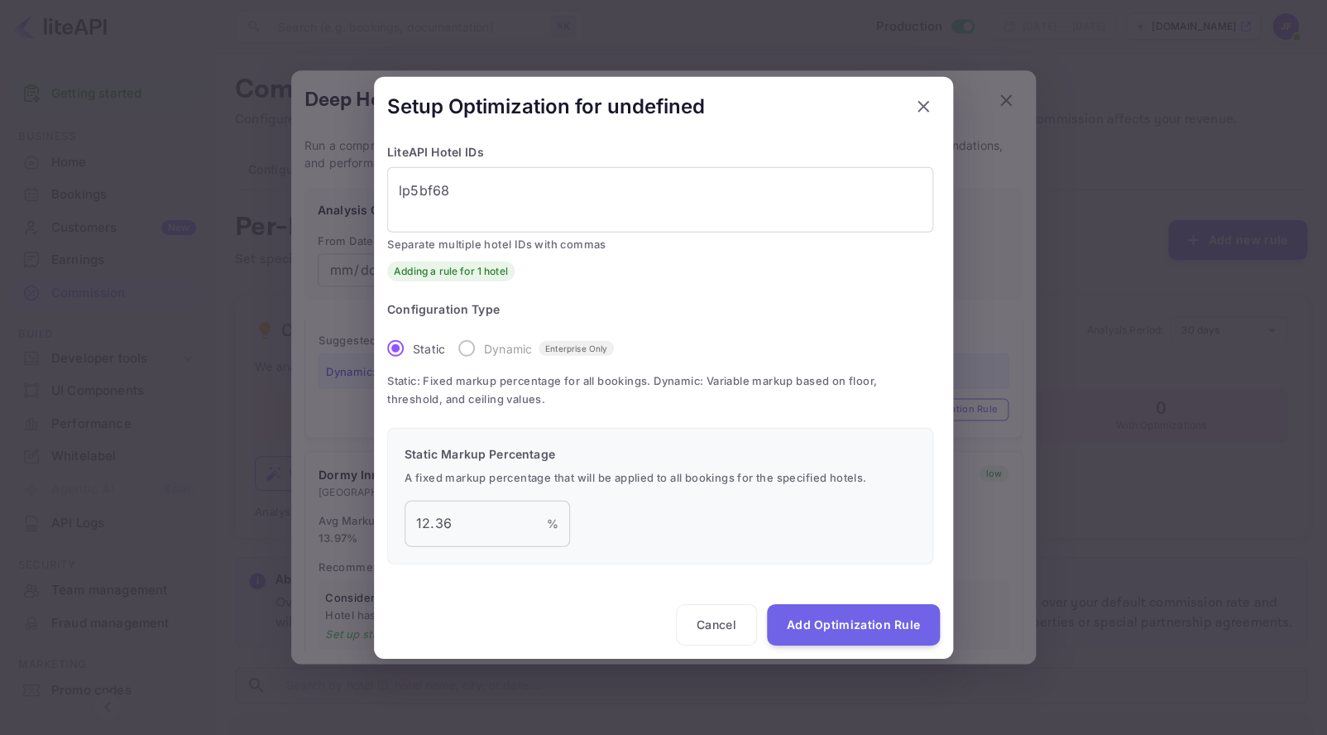
click at [467, 346] on label "Dynamic Enterprise Only" at bounding box center [531, 348] width 165 height 35
click at [927, 103] on icon "button" at bounding box center [924, 107] width 12 height 12
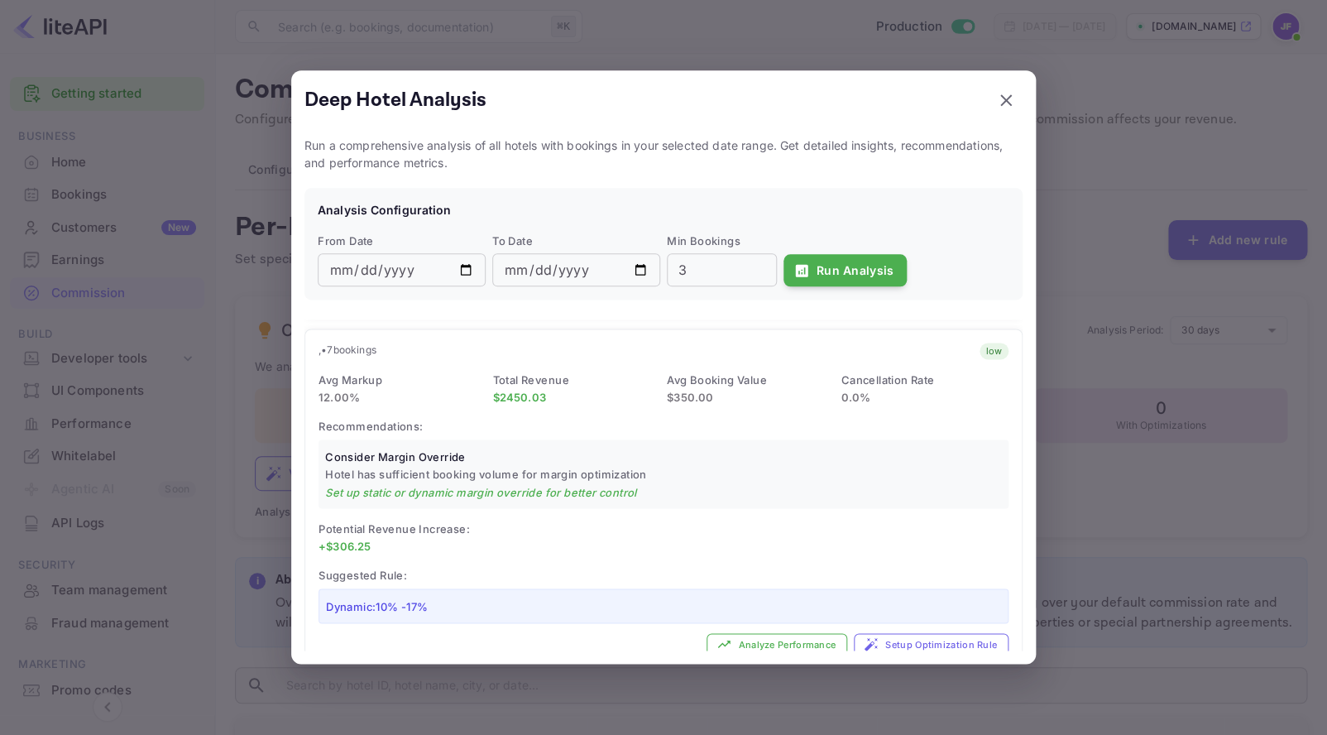
scroll to position [4543, 0]
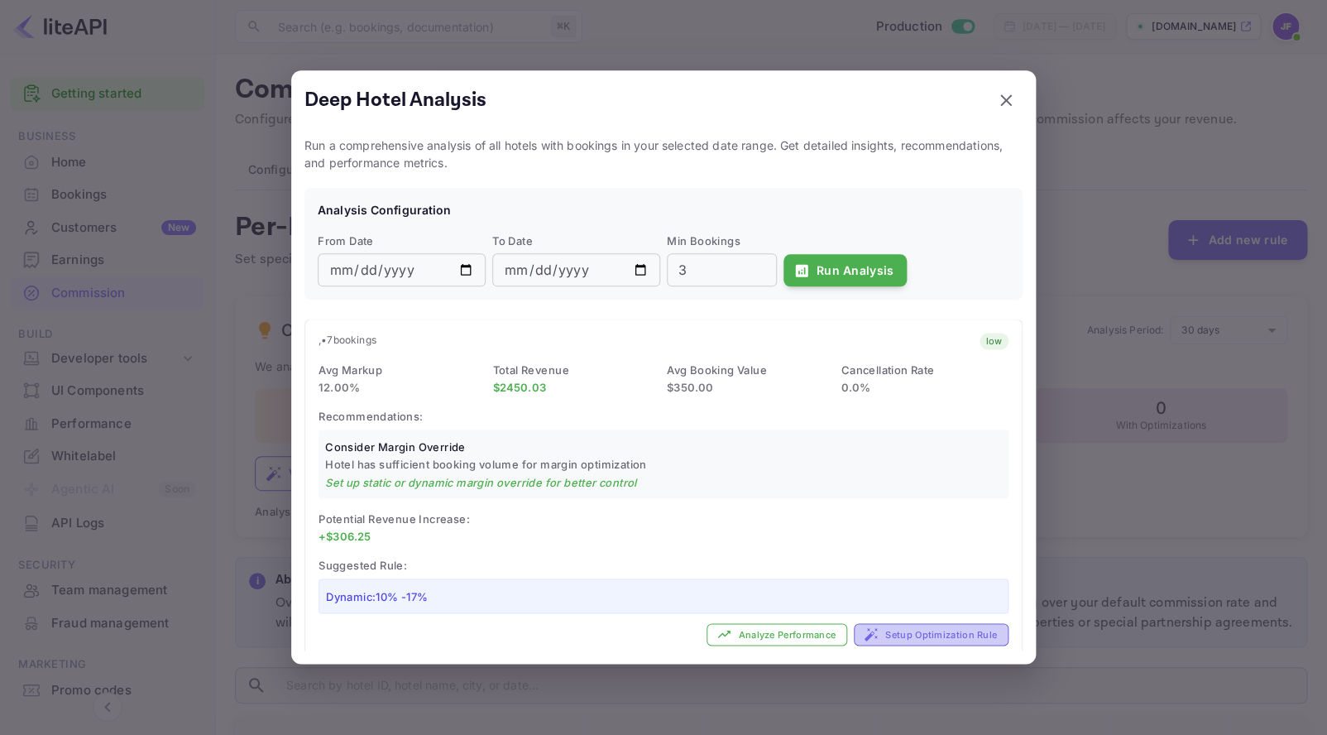
click at [926, 623] on button "Setup Optimization Rule" at bounding box center [931, 634] width 155 height 22
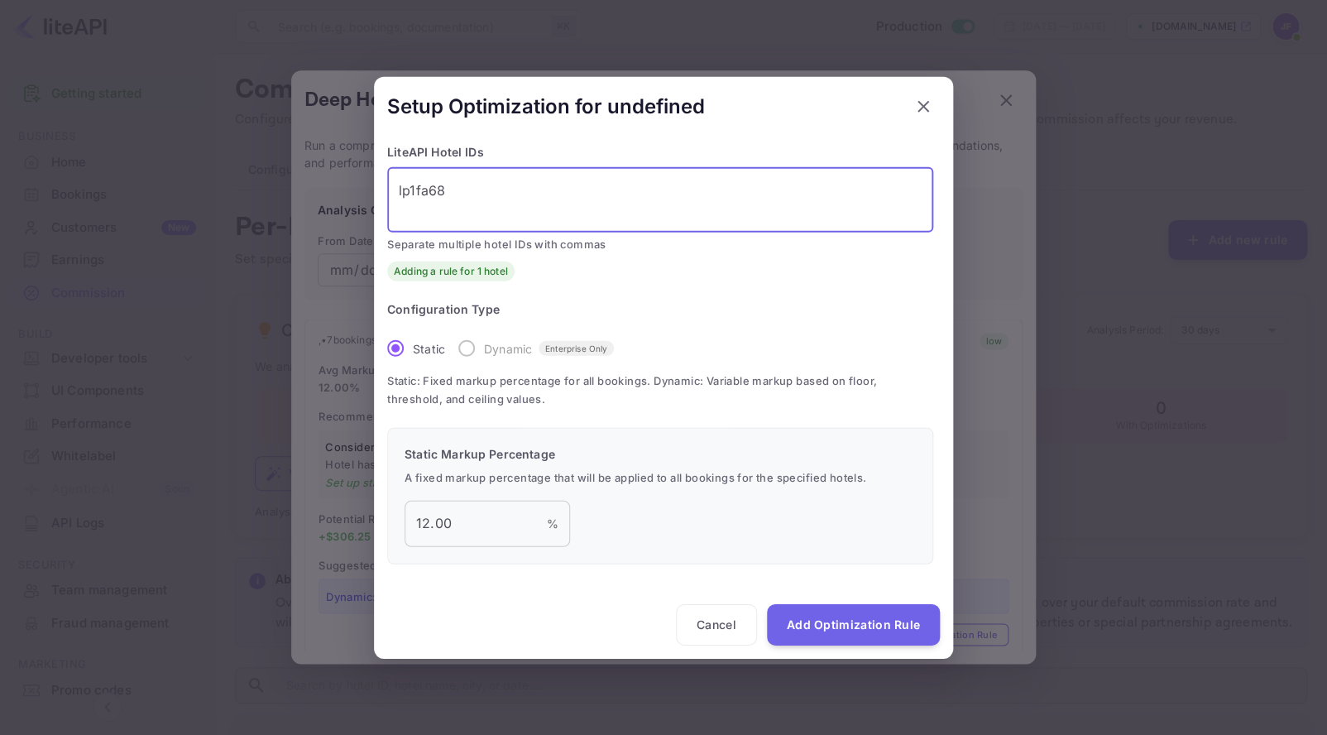
drag, startPoint x: 472, startPoint y: 194, endPoint x: 403, endPoint y: 194, distance: 69.5
click at [399, 194] on textarea "lp1fa68" at bounding box center [660, 199] width 523 height 38
click at [403, 194] on textarea "lp1fa68" at bounding box center [660, 199] width 523 height 38
click at [734, 624] on button "Cancel" at bounding box center [716, 623] width 81 height 41
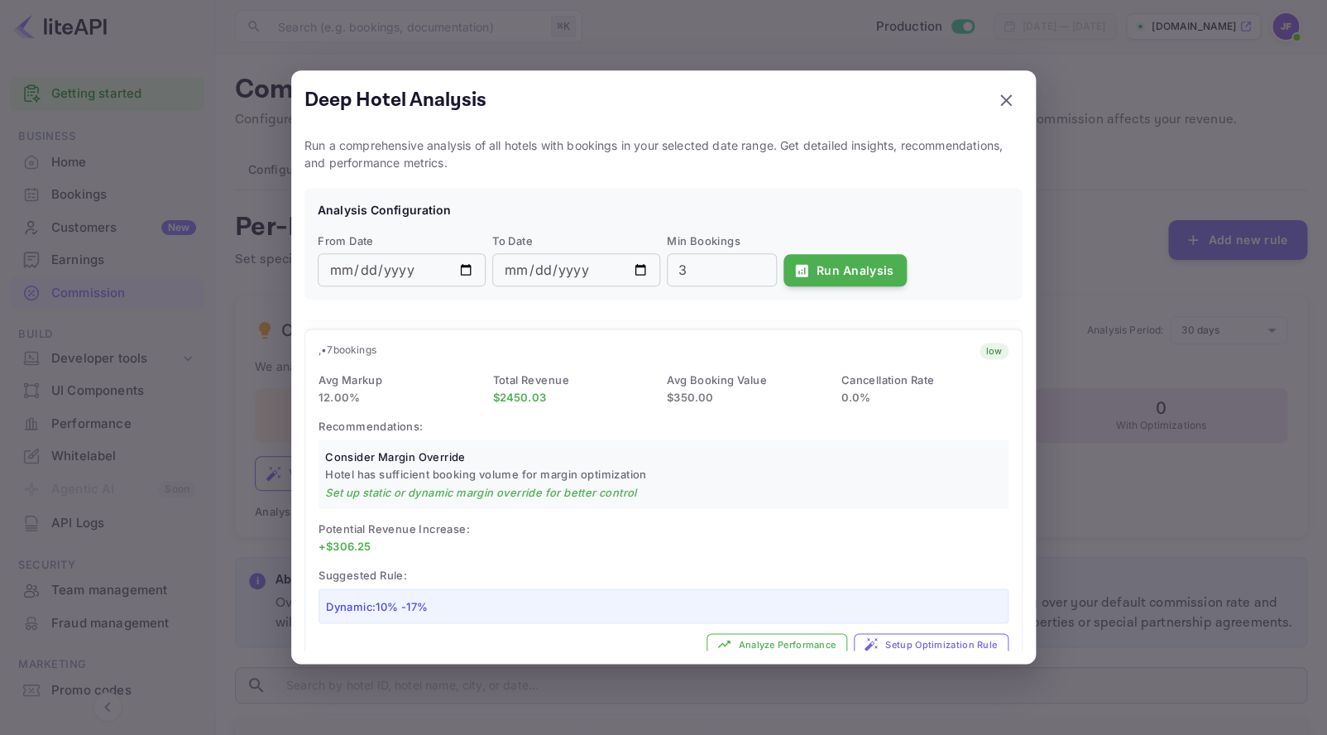
scroll to position [4535, 0]
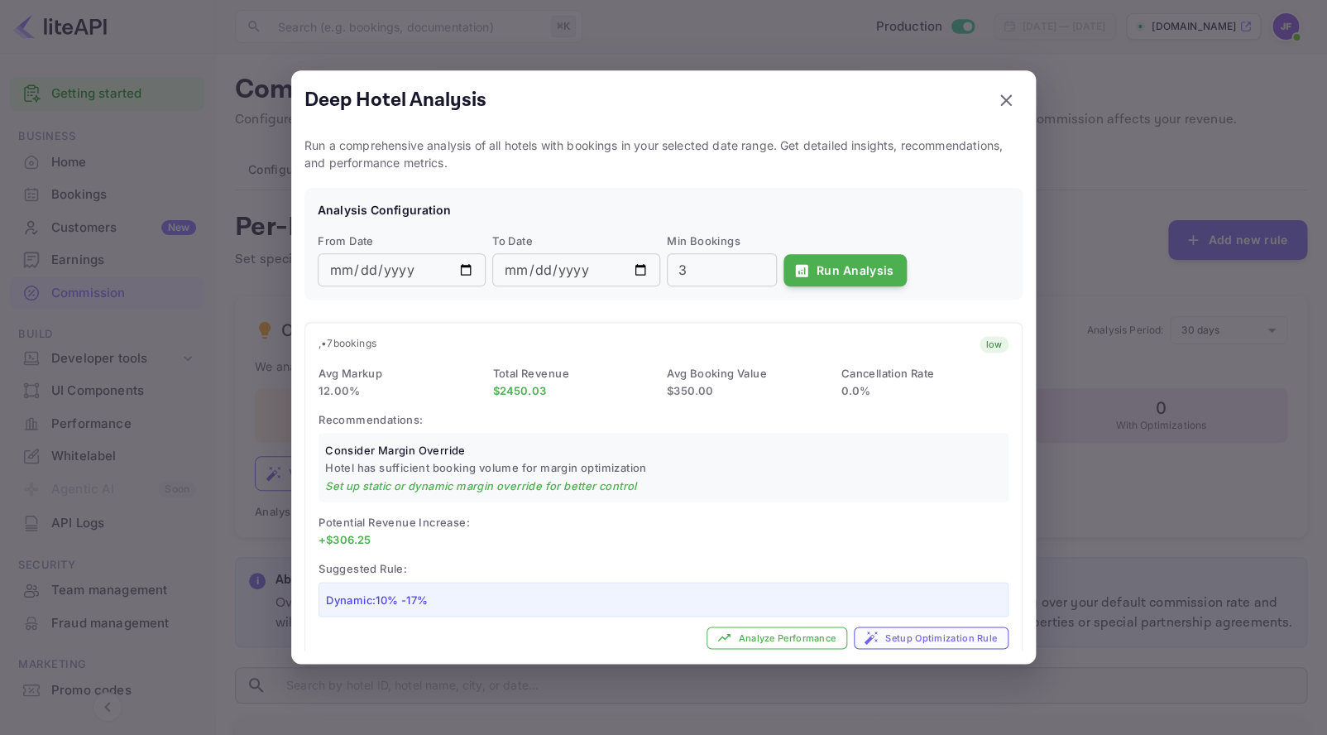
click at [909, 626] on button "Setup Optimization Rule" at bounding box center [931, 637] width 155 height 22
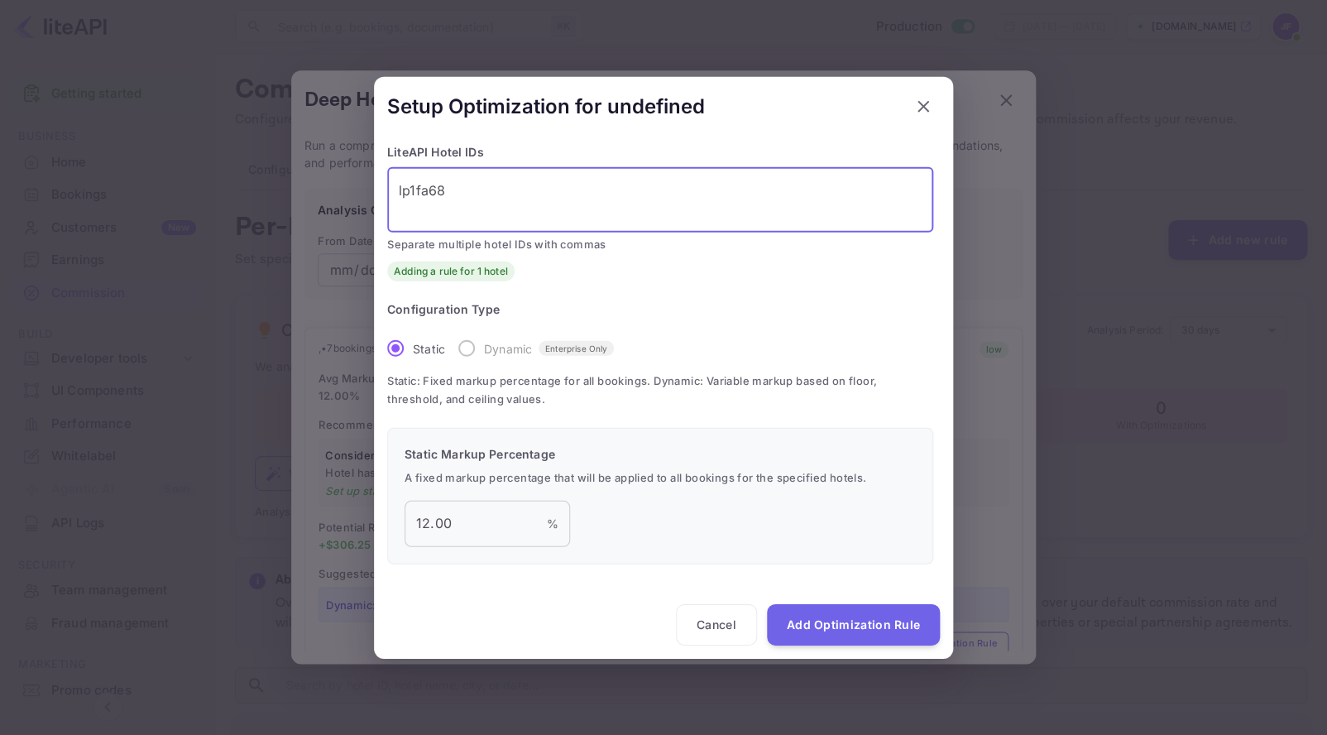
drag, startPoint x: 473, startPoint y: 198, endPoint x: 279, endPoint y: 188, distance: 194.7
click at [399, 188] on textarea "lp1fa68" at bounding box center [660, 199] width 523 height 38
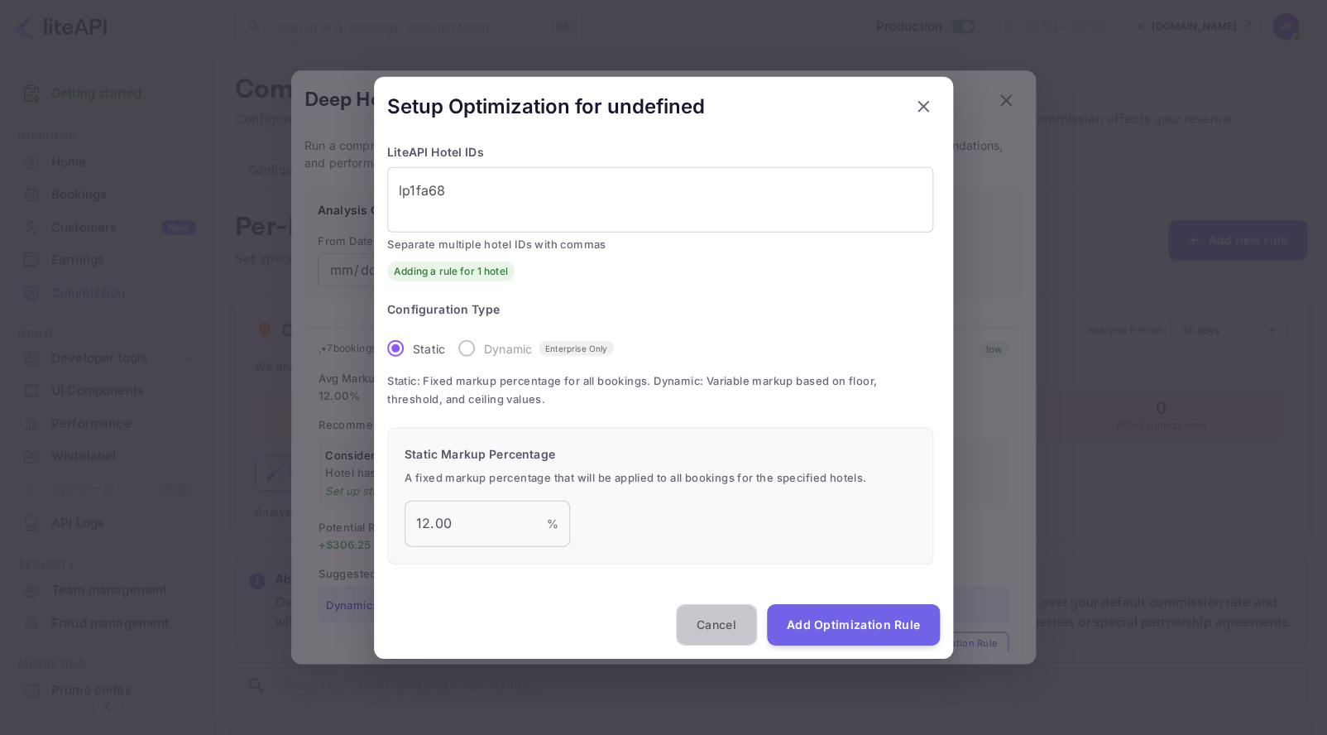
drag, startPoint x: 727, startPoint y: 627, endPoint x: 709, endPoint y: 724, distance: 98.5
click at [727, 627] on button "Cancel" at bounding box center [716, 623] width 81 height 41
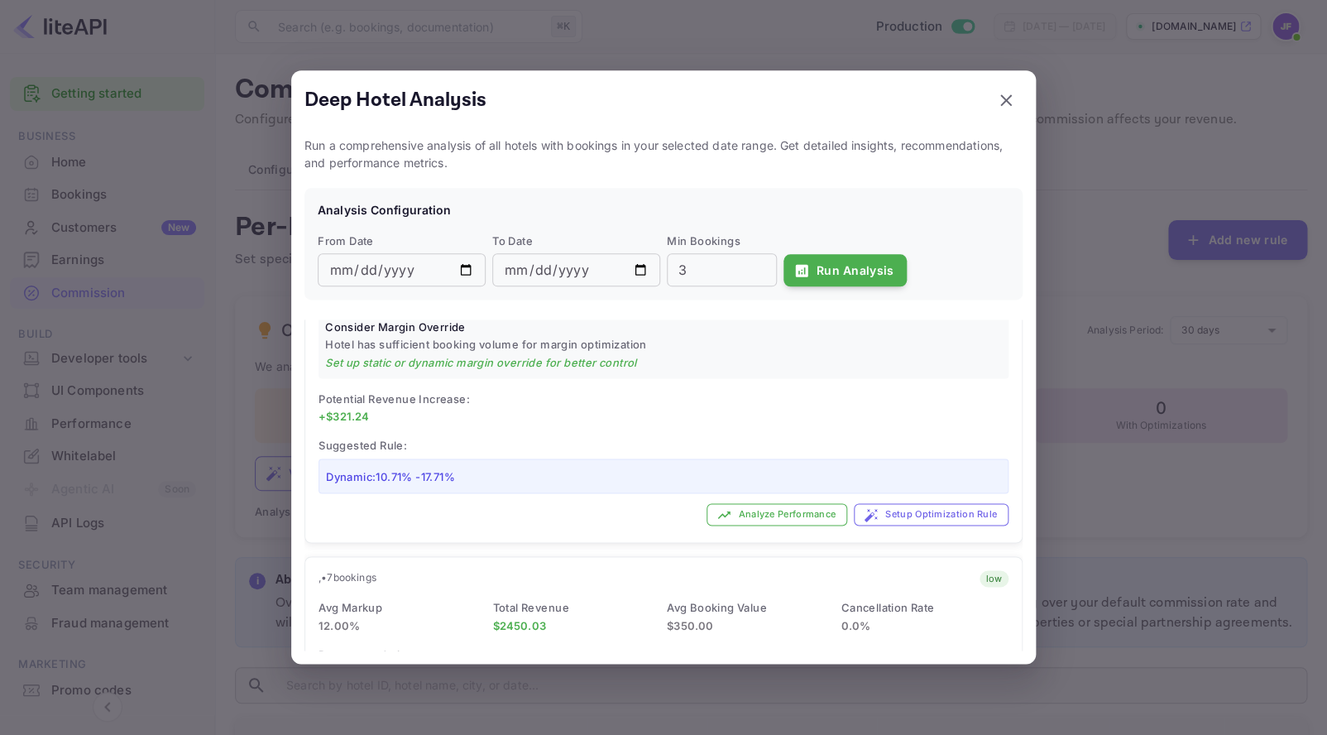
scroll to position [4280, 0]
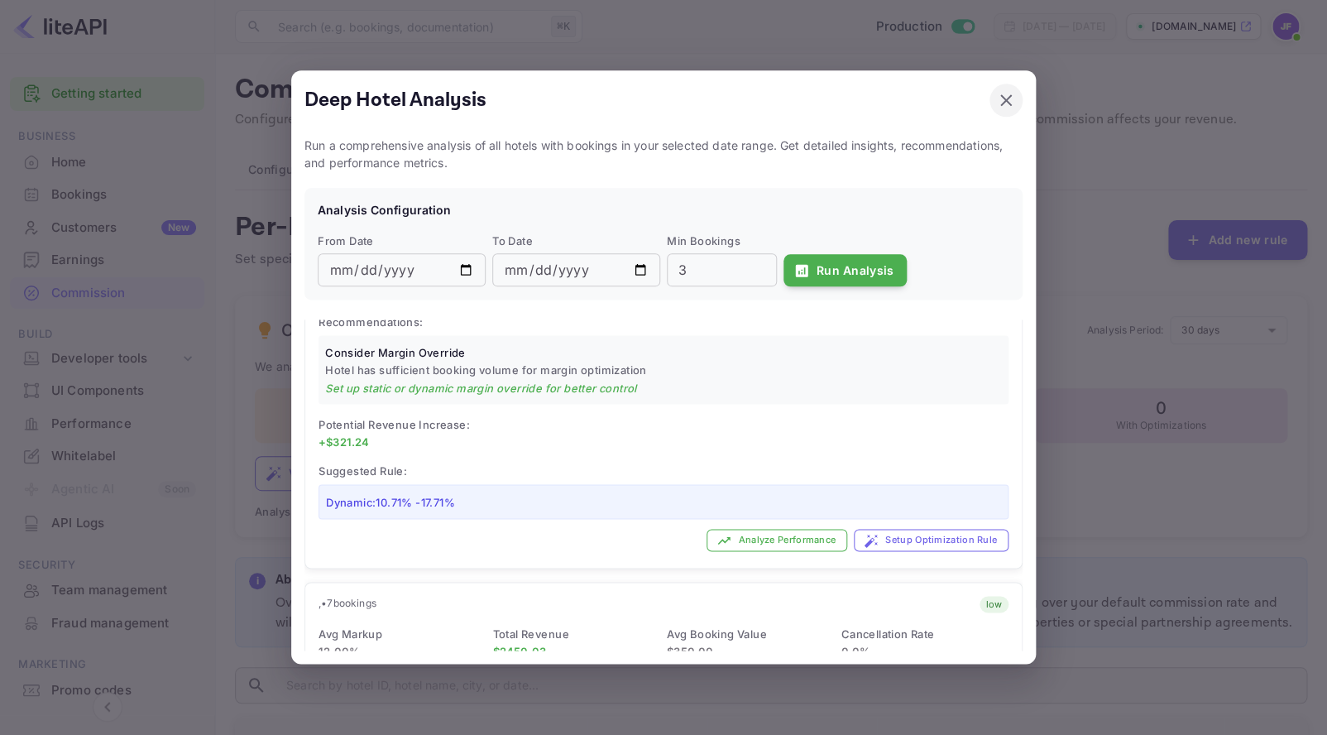
click at [1004, 93] on icon "button" at bounding box center [1006, 100] width 20 height 20
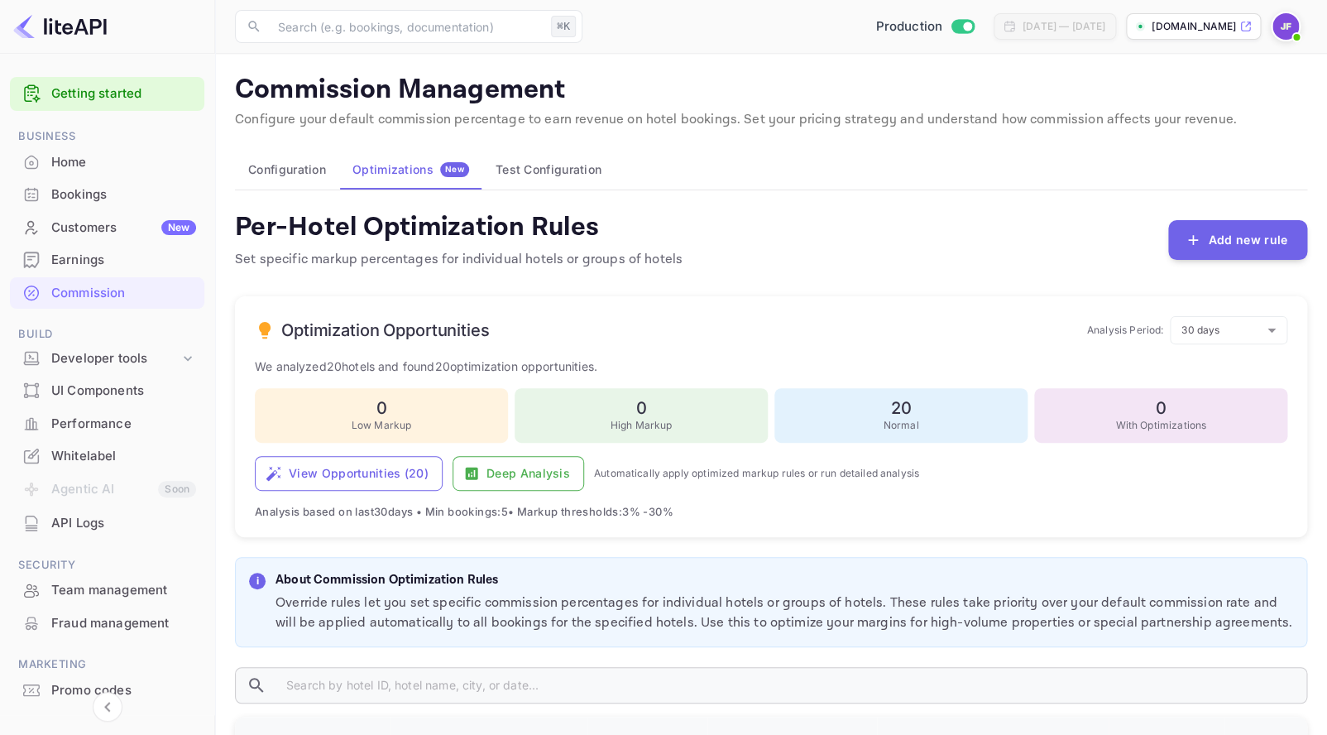
click at [1004, 102] on p "Commission Management" at bounding box center [771, 90] width 1072 height 33
click at [398, 466] on button "View Opportunities ( 20 )" at bounding box center [349, 473] width 188 height 35
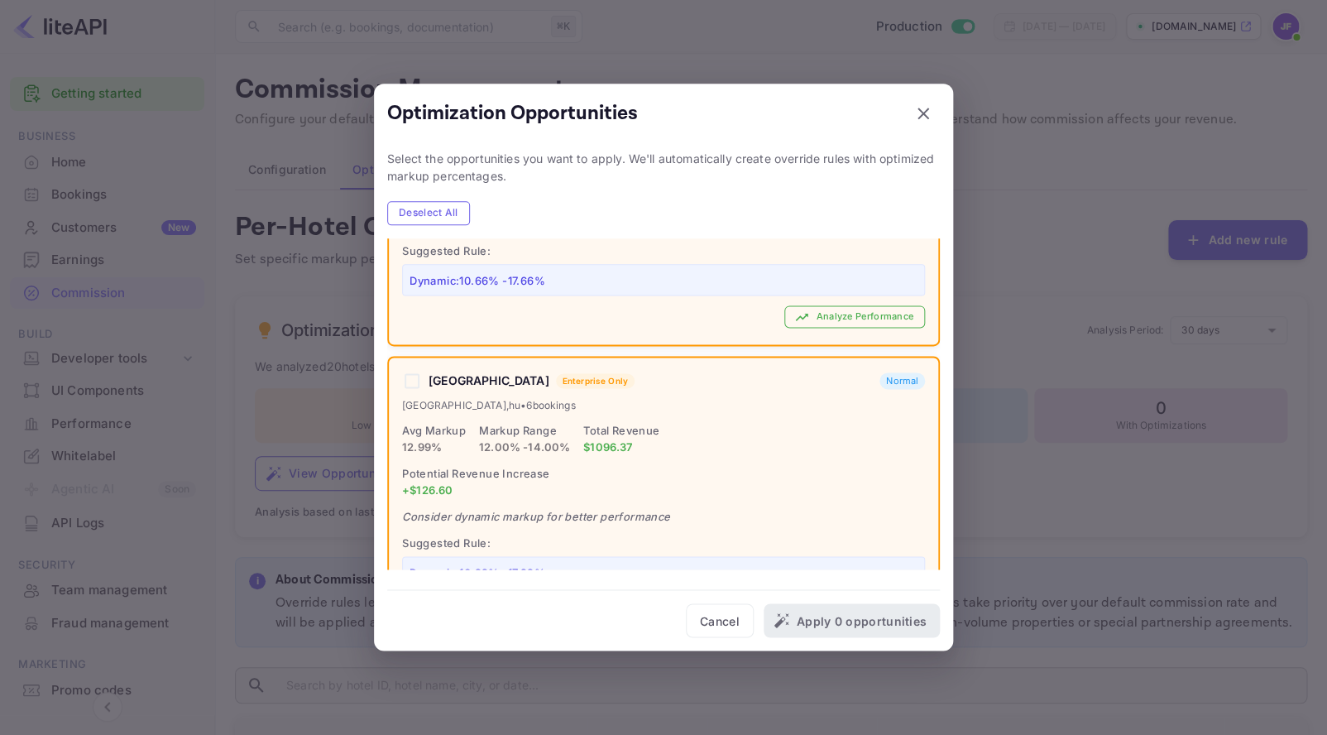
scroll to position [5466, 0]
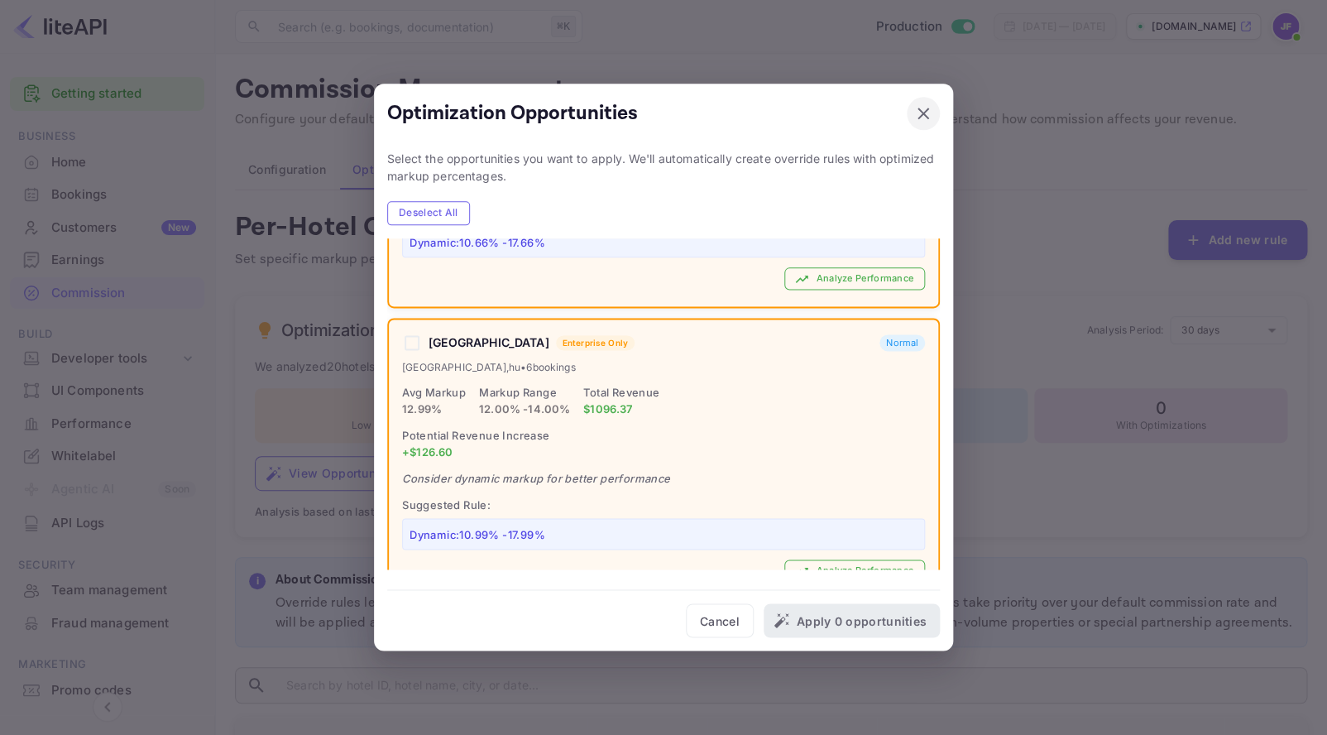
click at [928, 116] on icon "button" at bounding box center [923, 113] width 20 height 20
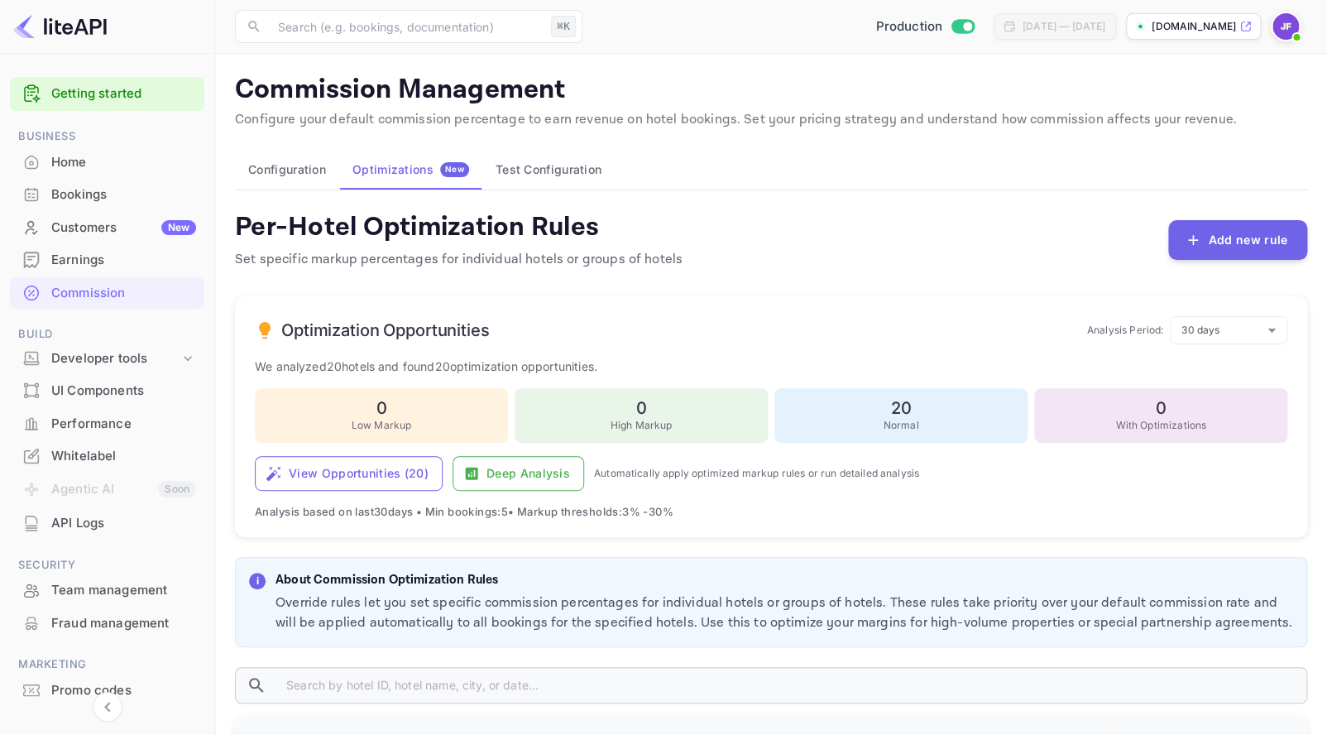
scroll to position [17, 0]
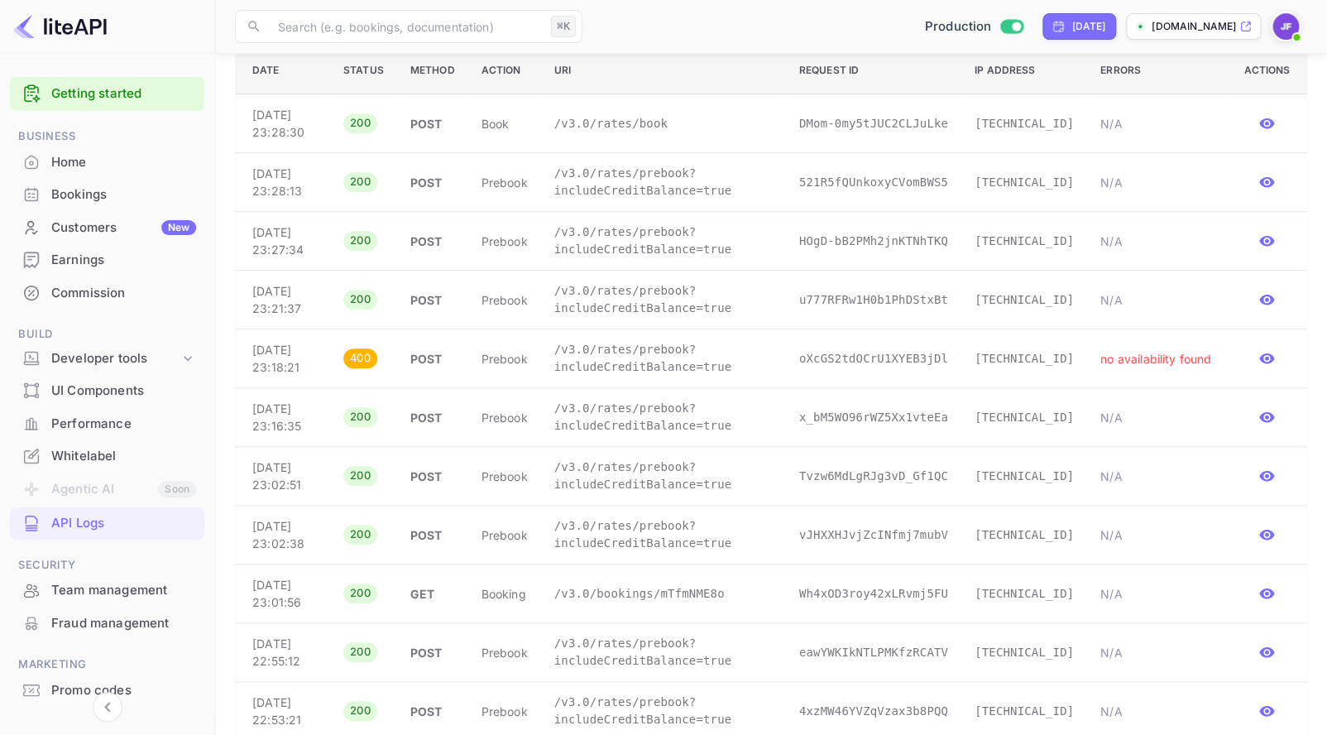
scroll to position [283, 0]
